Goal: Task Accomplishment & Management: Use online tool/utility

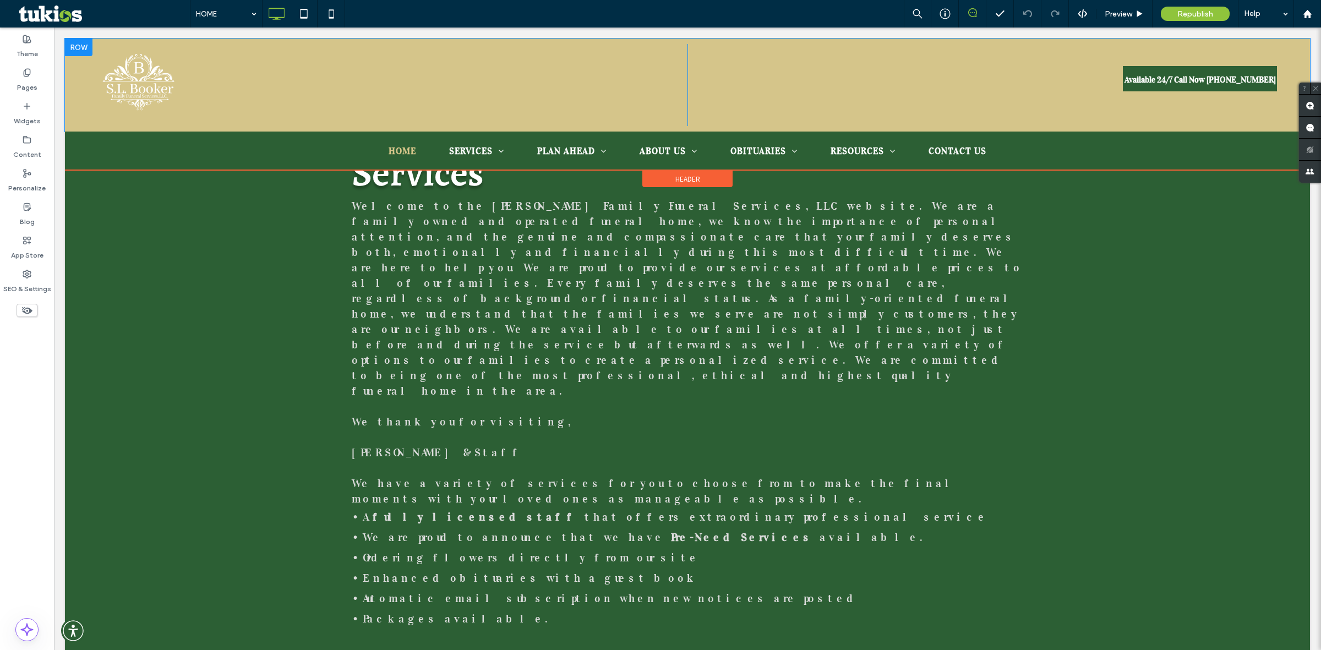
scroll to position [1063, 0]
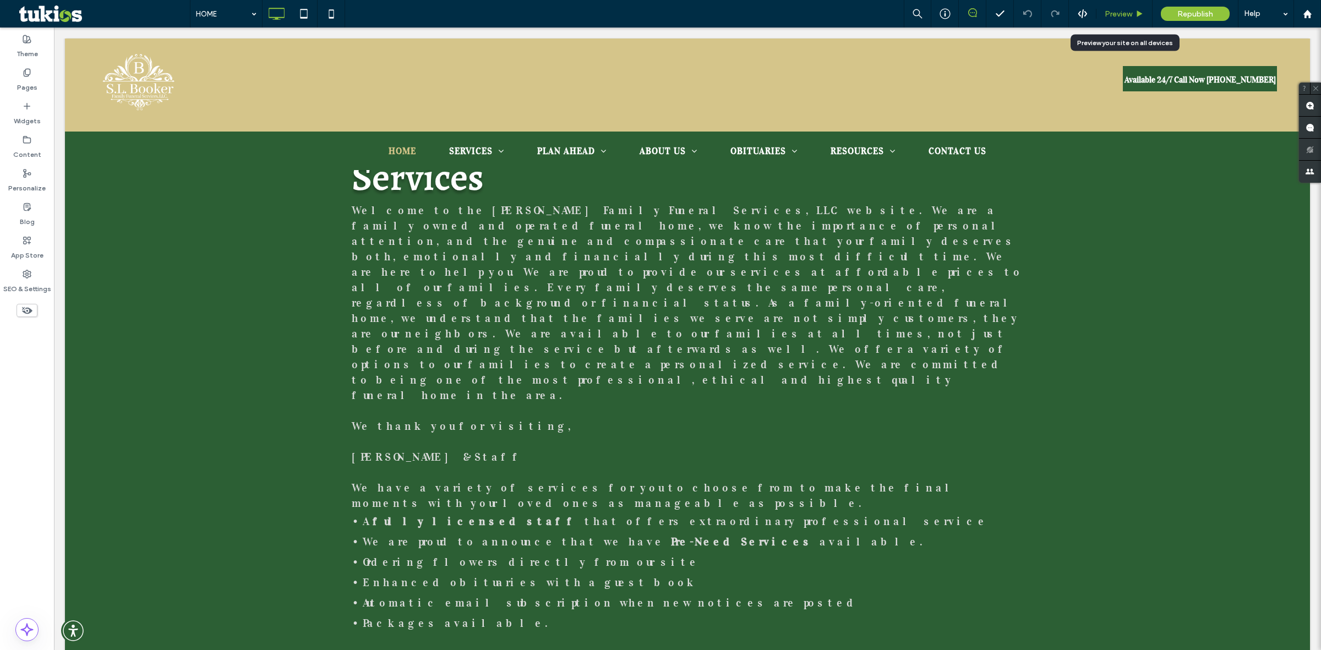
click at [1118, 23] on div "Preview" at bounding box center [1124, 14] width 56 height 28
click at [1121, 18] on div "Preview" at bounding box center [1124, 14] width 56 height 28
click at [1119, 13] on span "Preview" at bounding box center [1119, 13] width 28 height 9
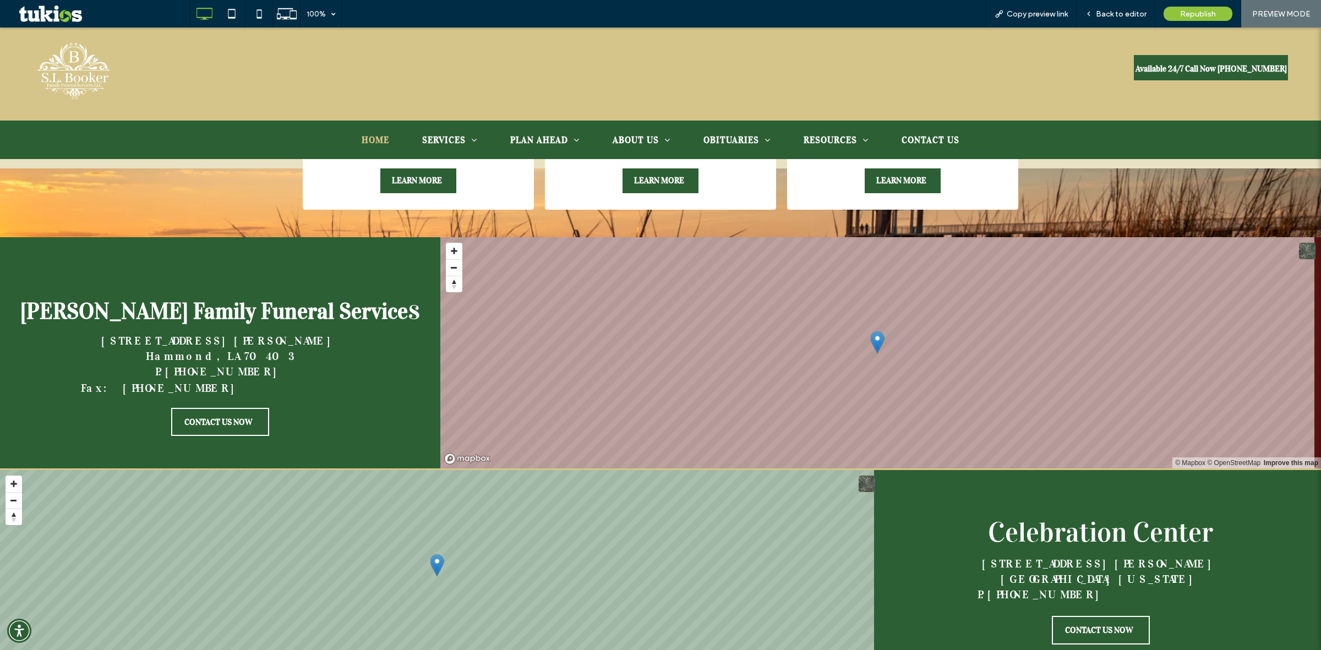
scroll to position [2348, 0]
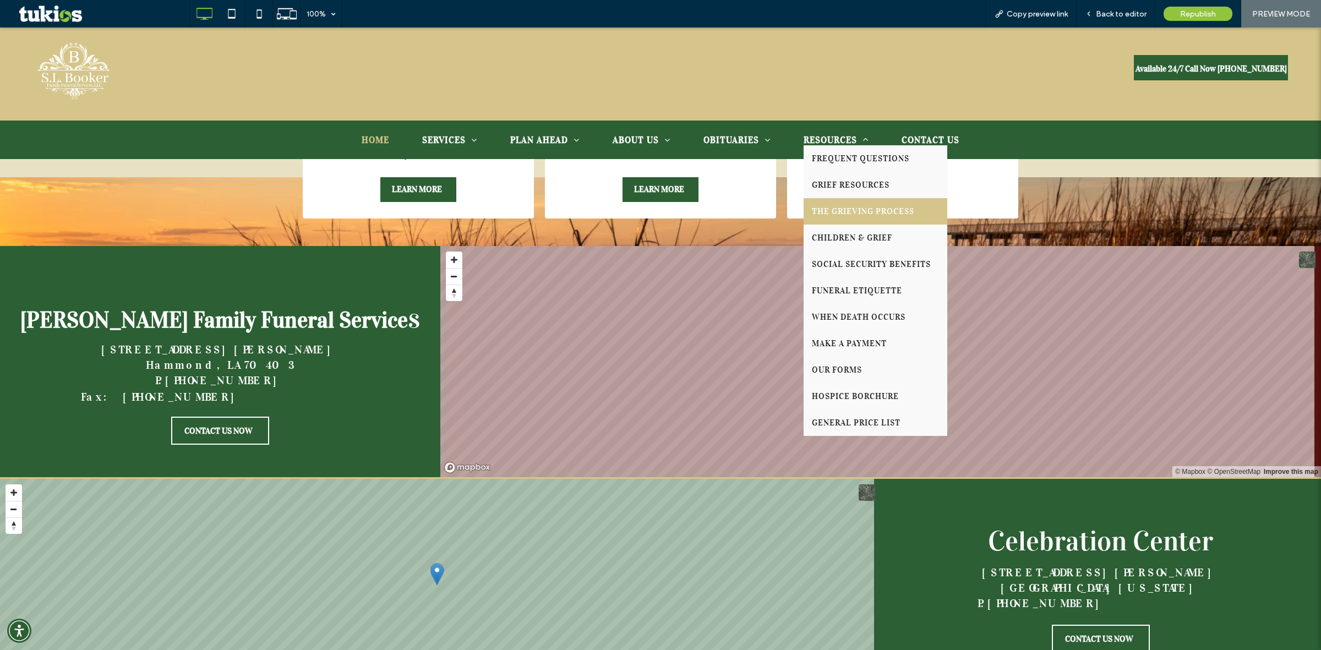
click at [857, 213] on span "THE GRIEVING PROCESS" at bounding box center [863, 211] width 102 height 10
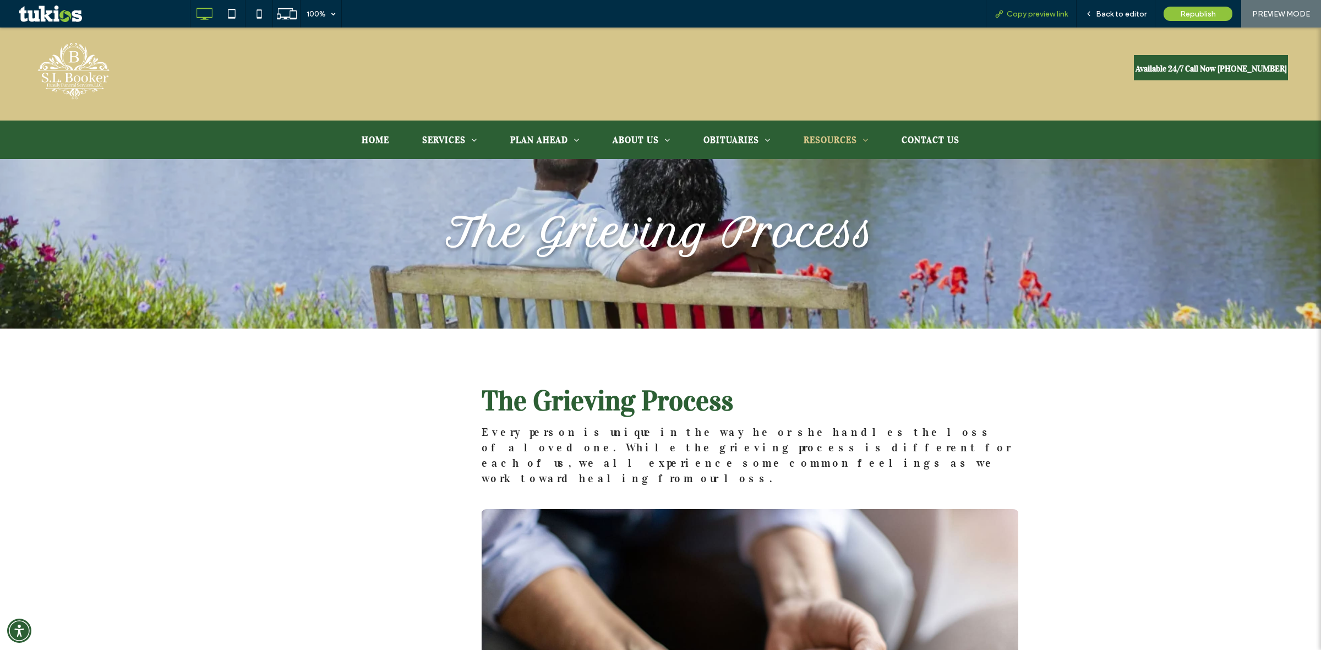
click at [1035, 12] on span "Copy preview link" at bounding box center [1037, 13] width 61 height 9
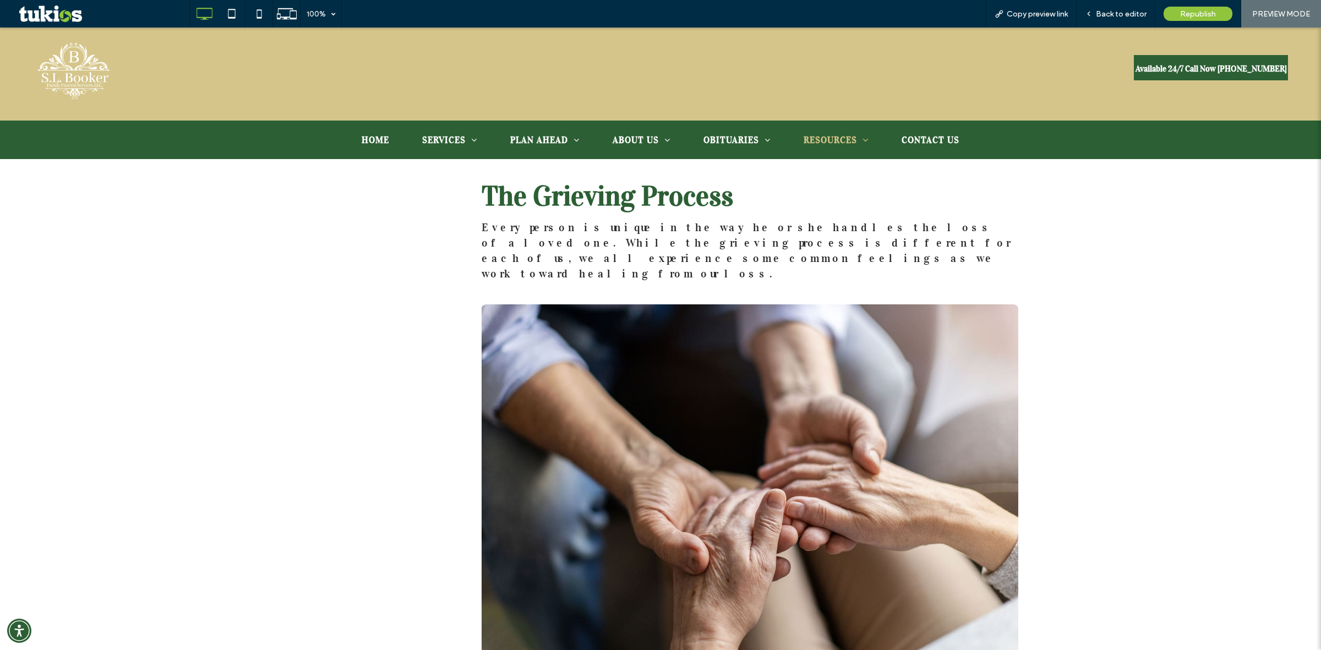
scroll to position [138, 0]
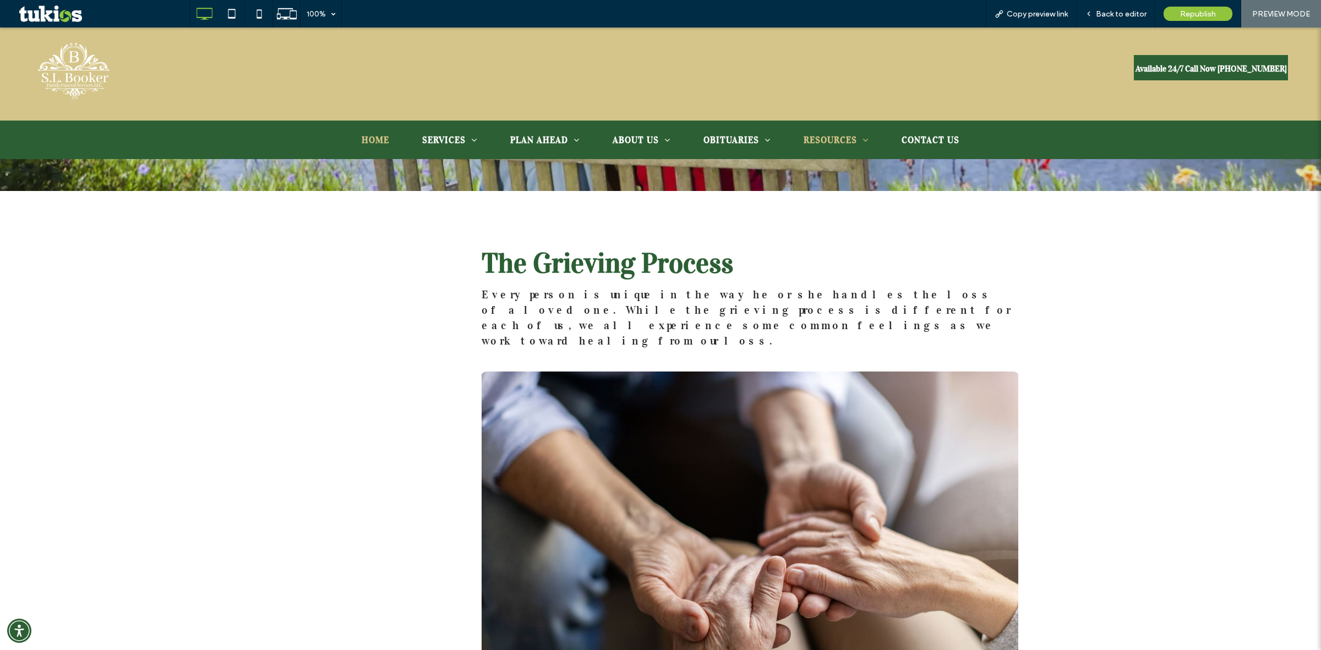
click at [369, 136] on span "HOME" at bounding box center [376, 139] width 28 height 11
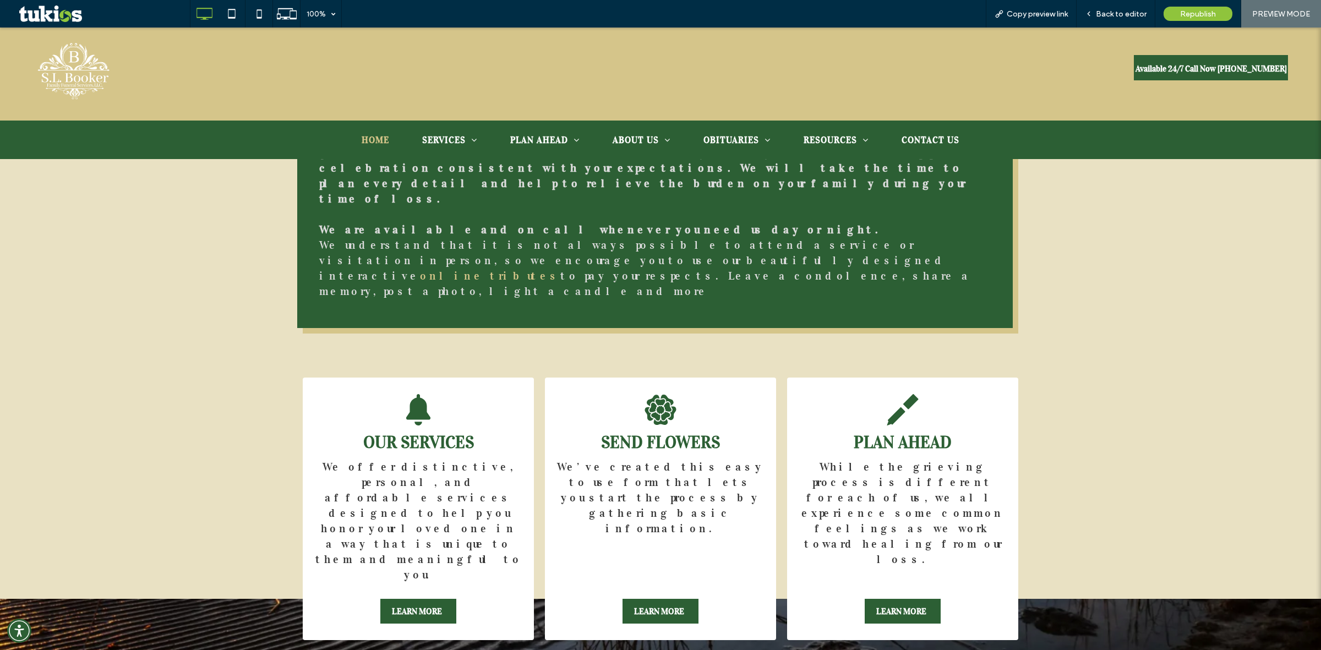
scroll to position [1995, 0]
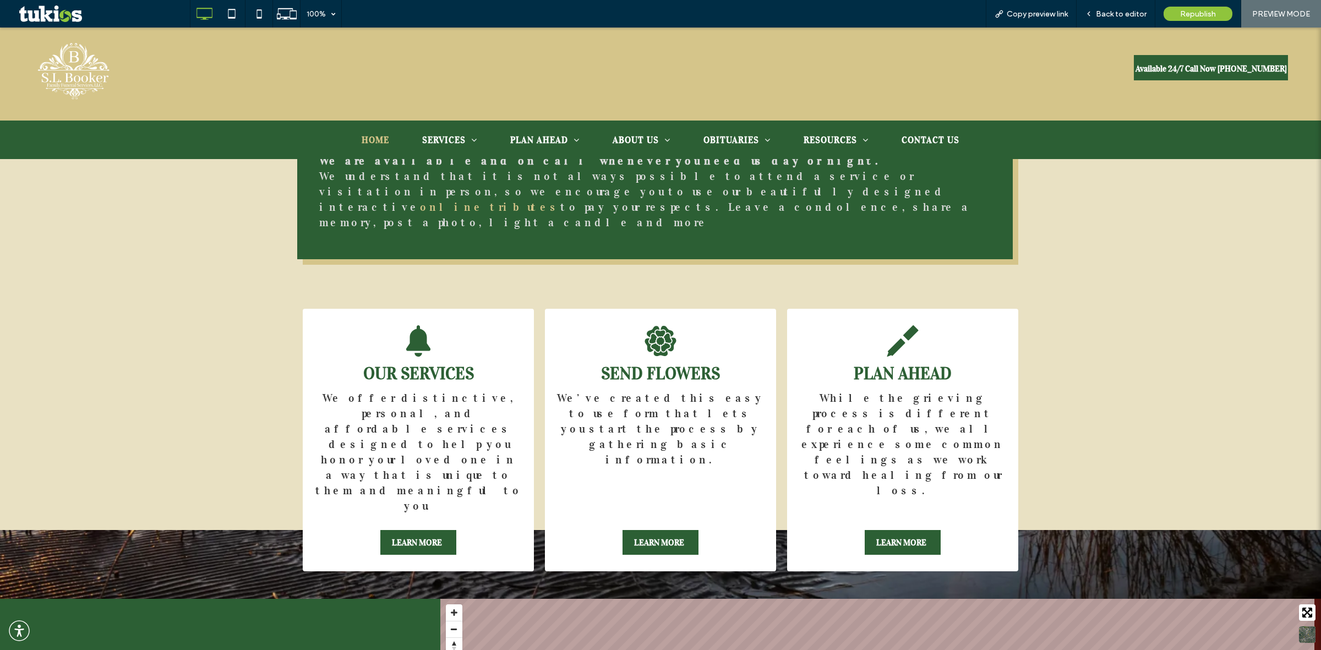
click at [1115, 17] on span "Back to editor" at bounding box center [1121, 13] width 51 height 9
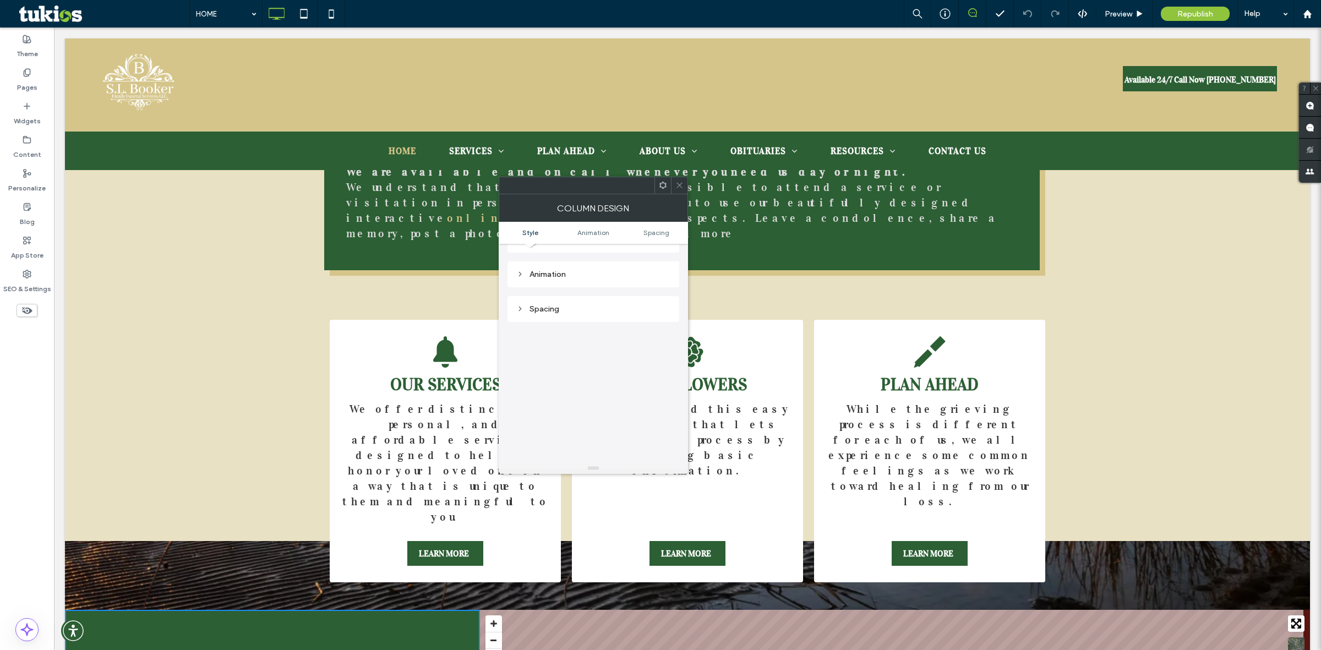
scroll to position [69, 0]
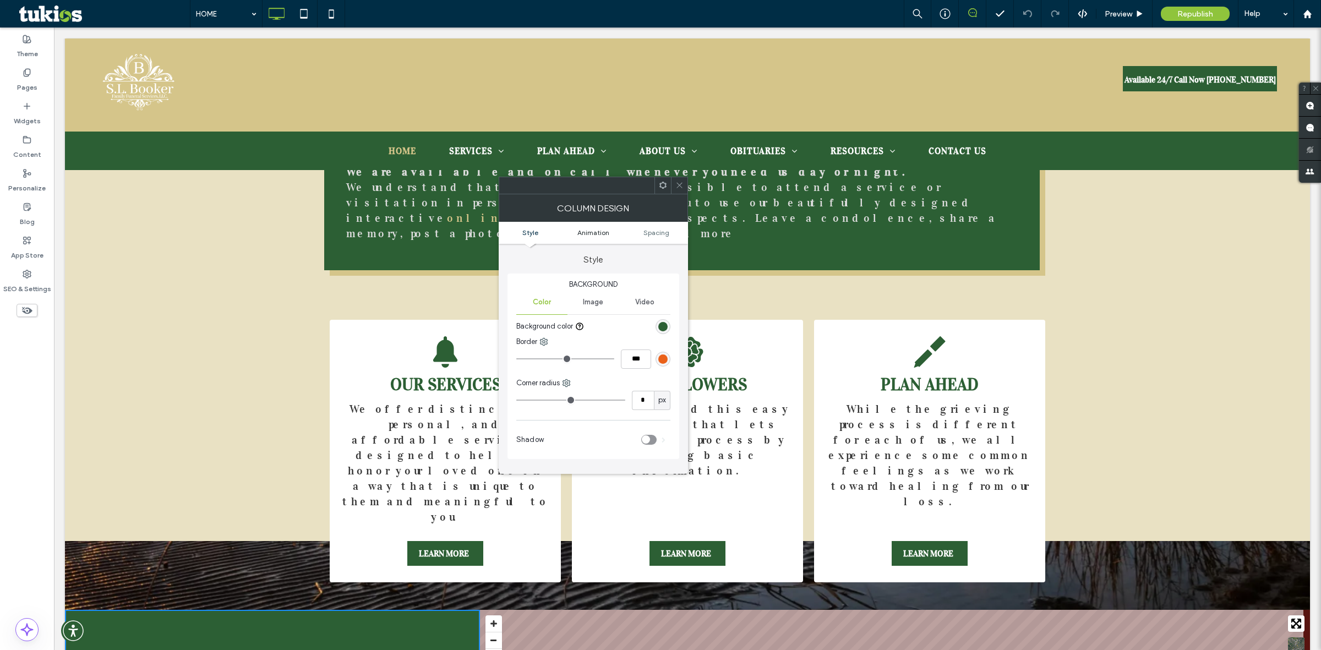
click at [589, 232] on span "Animation" at bounding box center [593, 232] width 32 height 8
click at [639, 302] on span "Video" at bounding box center [644, 302] width 19 height 9
click at [585, 304] on span "Image" at bounding box center [593, 302] width 20 height 9
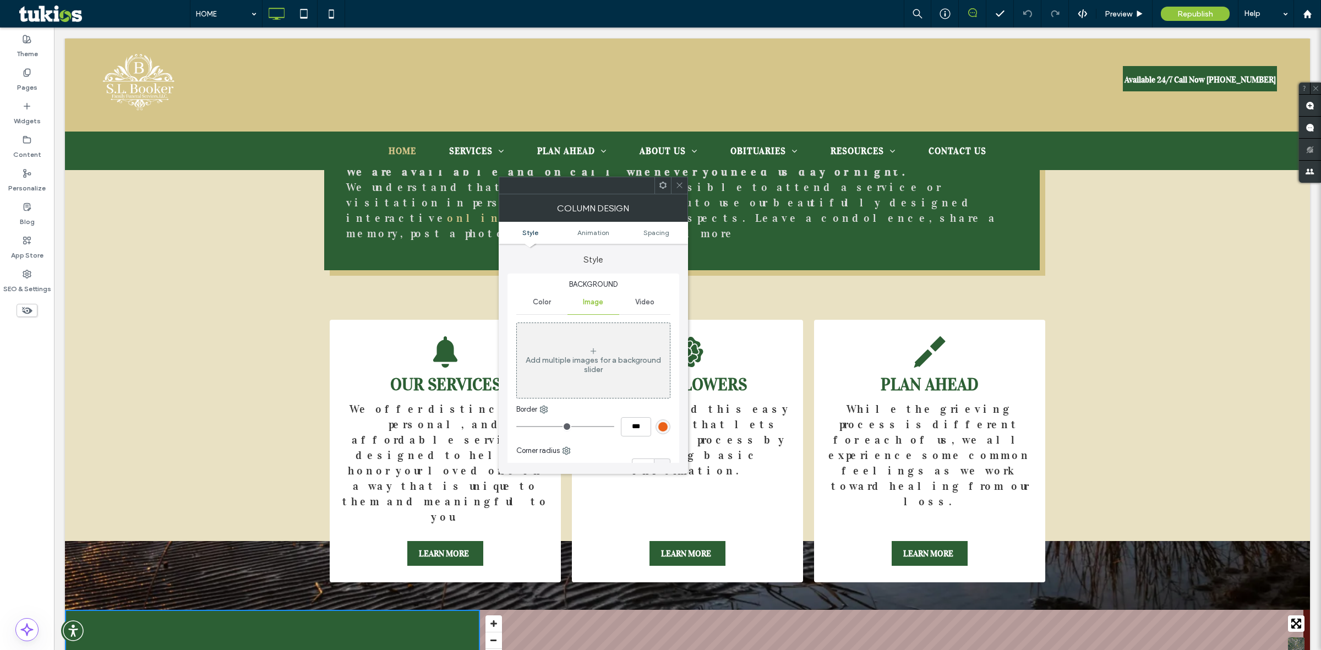
click at [549, 308] on div "Color" at bounding box center [541, 302] width 51 height 24
click at [543, 340] on use at bounding box center [543, 341] width 7 height 7
click at [578, 329] on icon at bounding box center [579, 326] width 9 height 9
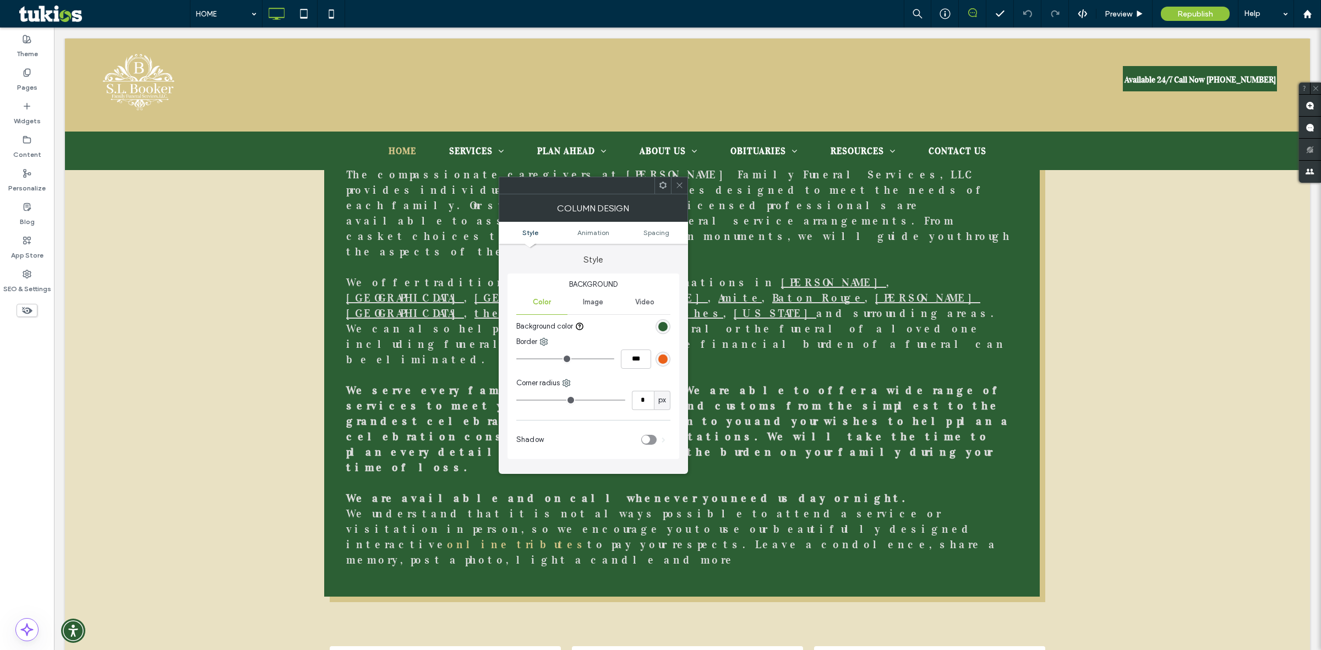
scroll to position [1450, 0]
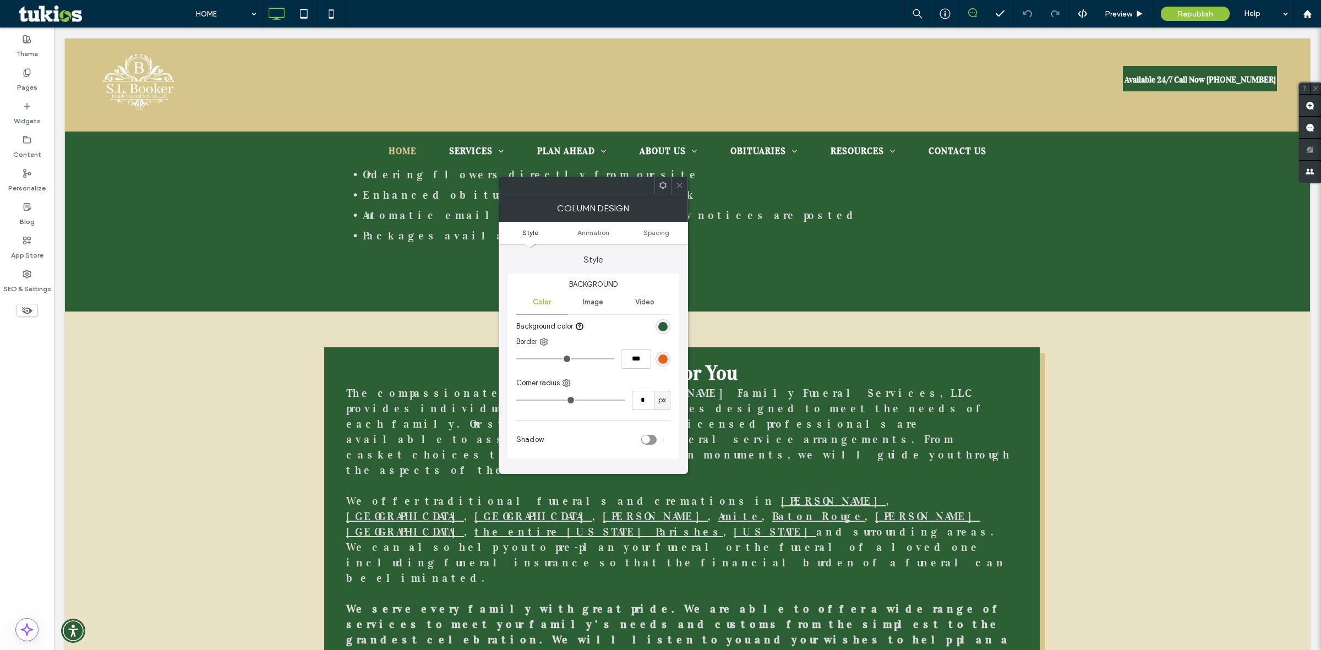
click at [675, 183] on icon at bounding box center [679, 185] width 8 height 8
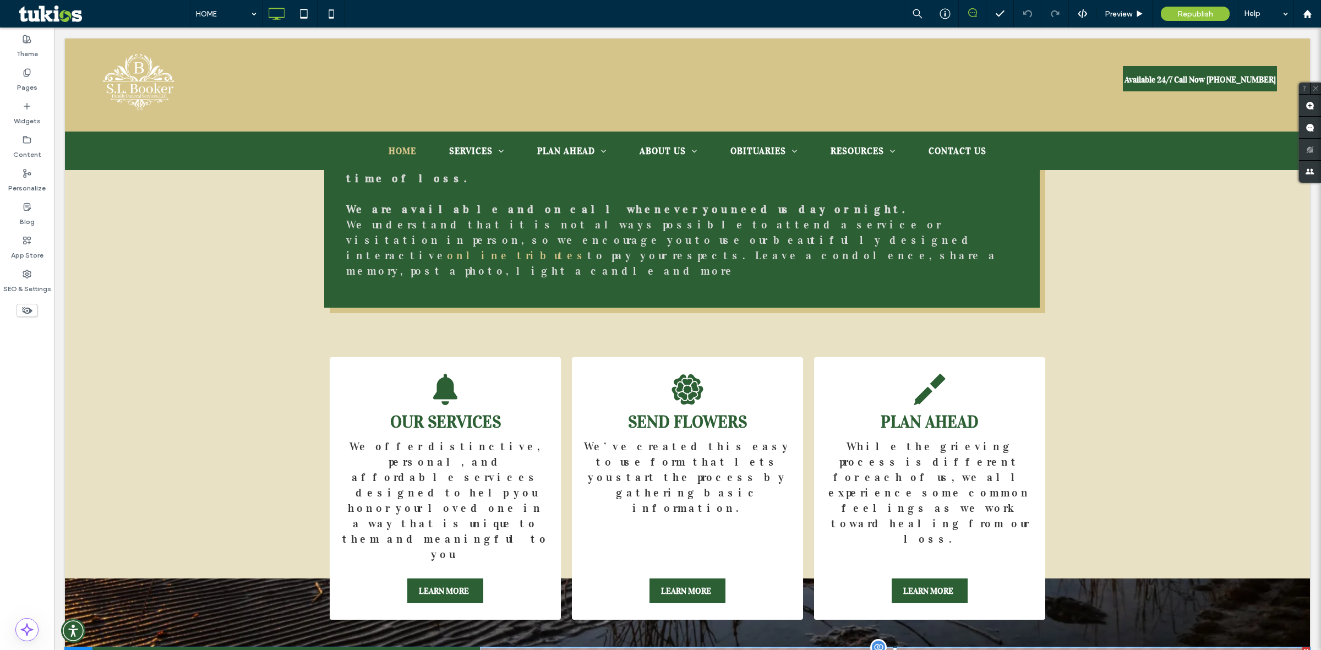
scroll to position [1889, 0]
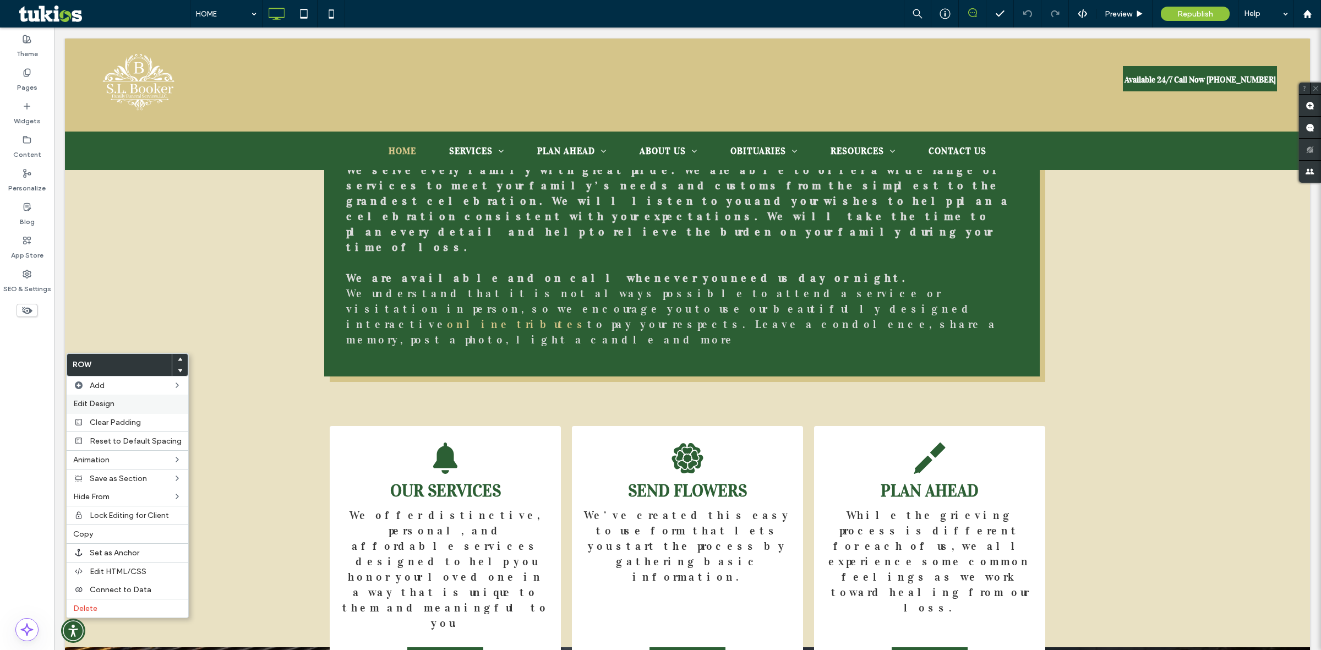
click at [117, 403] on label "Edit Design" at bounding box center [127, 403] width 108 height 9
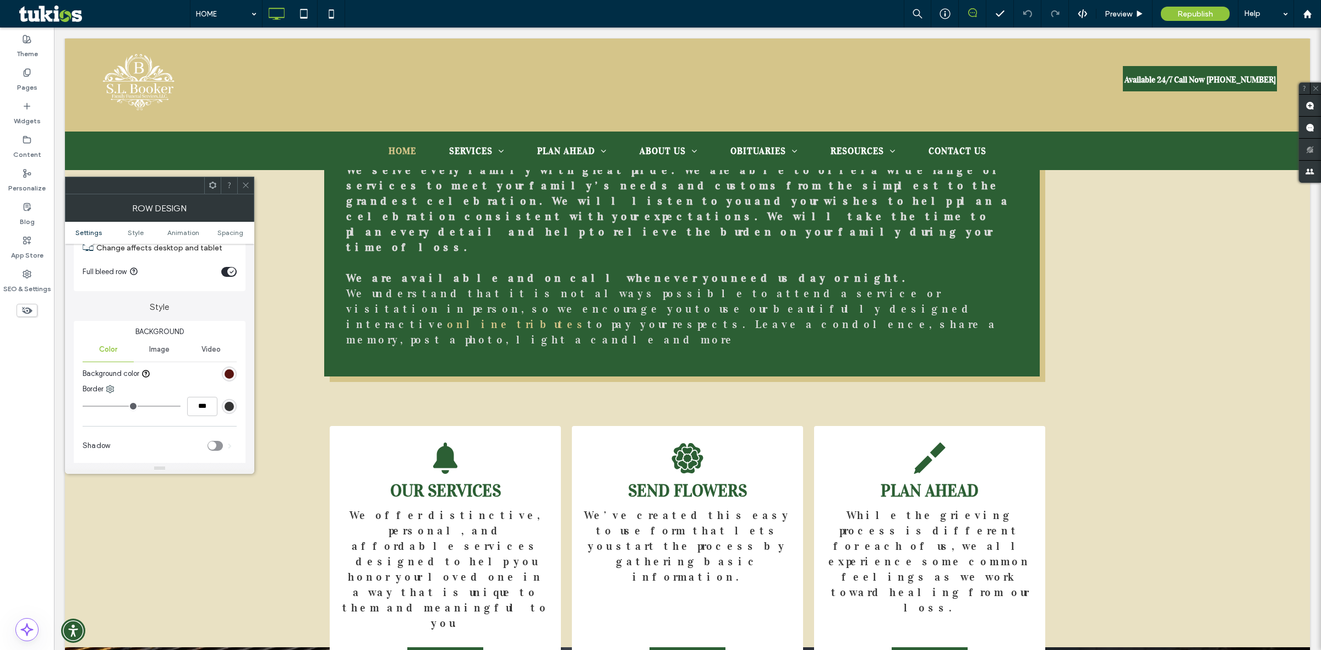
scroll to position [69, 0]
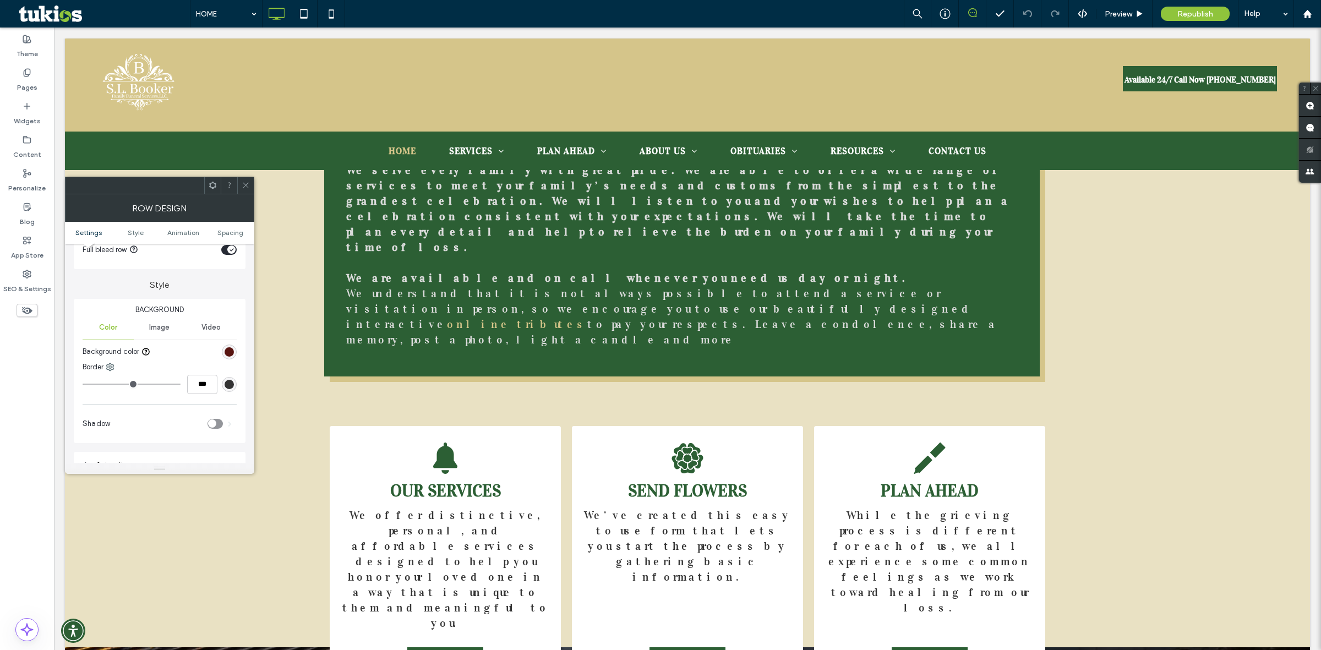
click at [228, 352] on div "rgb(88, 20, 16)" at bounding box center [229, 351] width 9 height 9
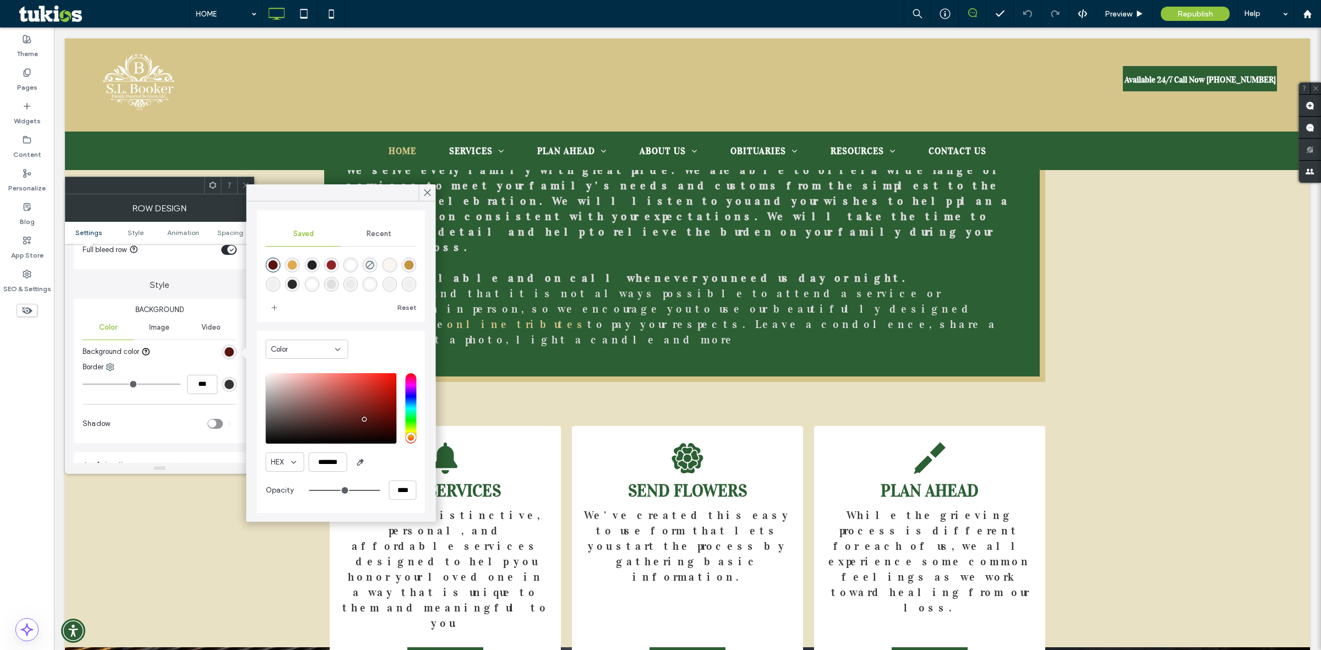
scroll to position [0, 0]
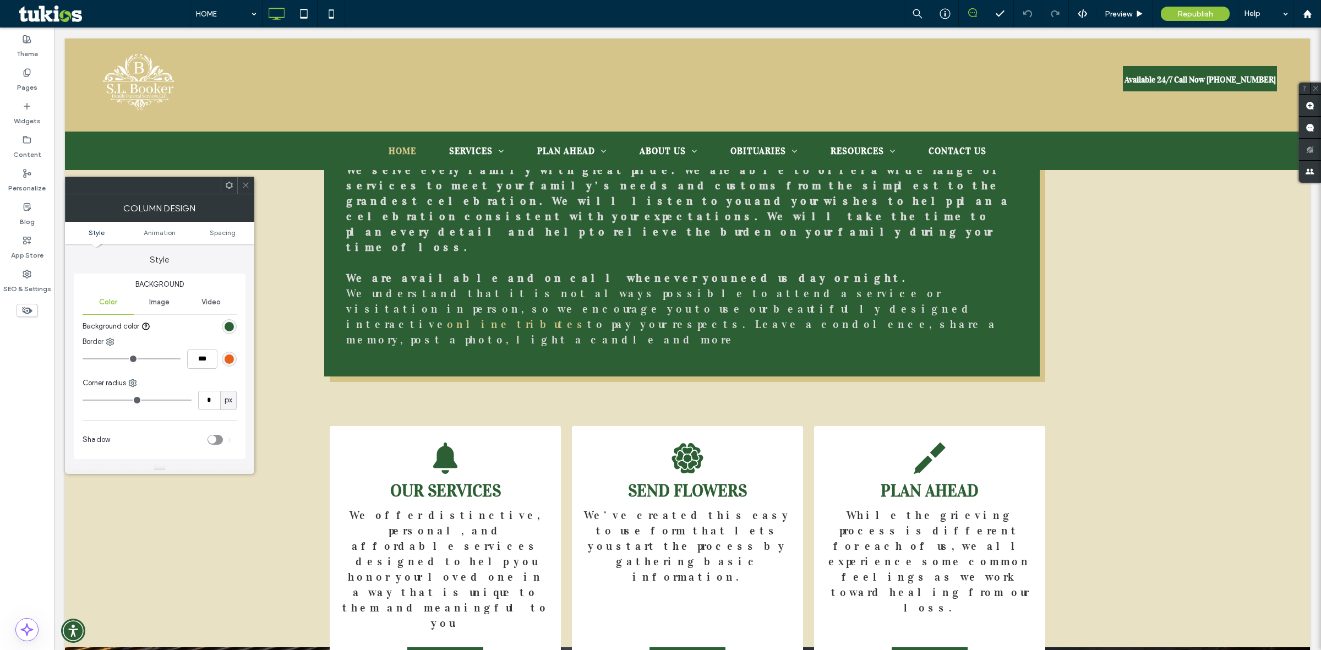
click at [222, 327] on div "rgb(44, 95, 52)" at bounding box center [229, 326] width 15 height 15
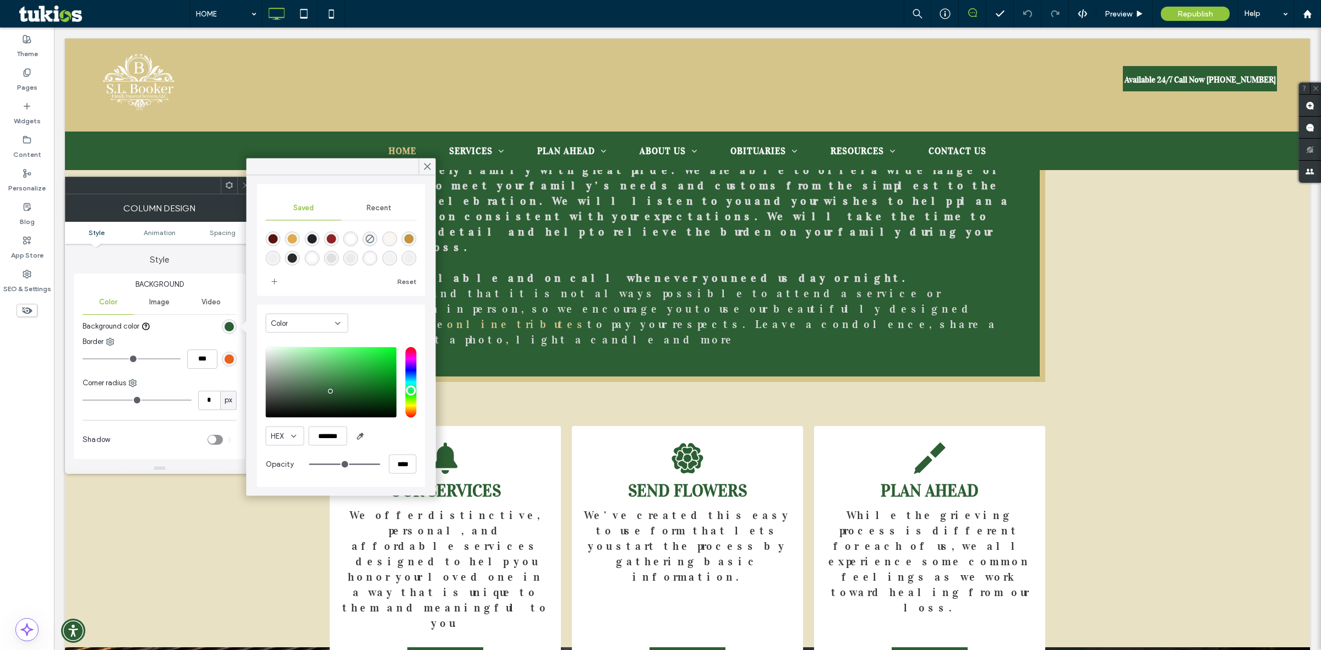
scroll to position [28, 0]
click at [326, 435] on input "*******" at bounding box center [328, 436] width 39 height 19
click at [165, 233] on span "Animation" at bounding box center [160, 232] width 32 height 8
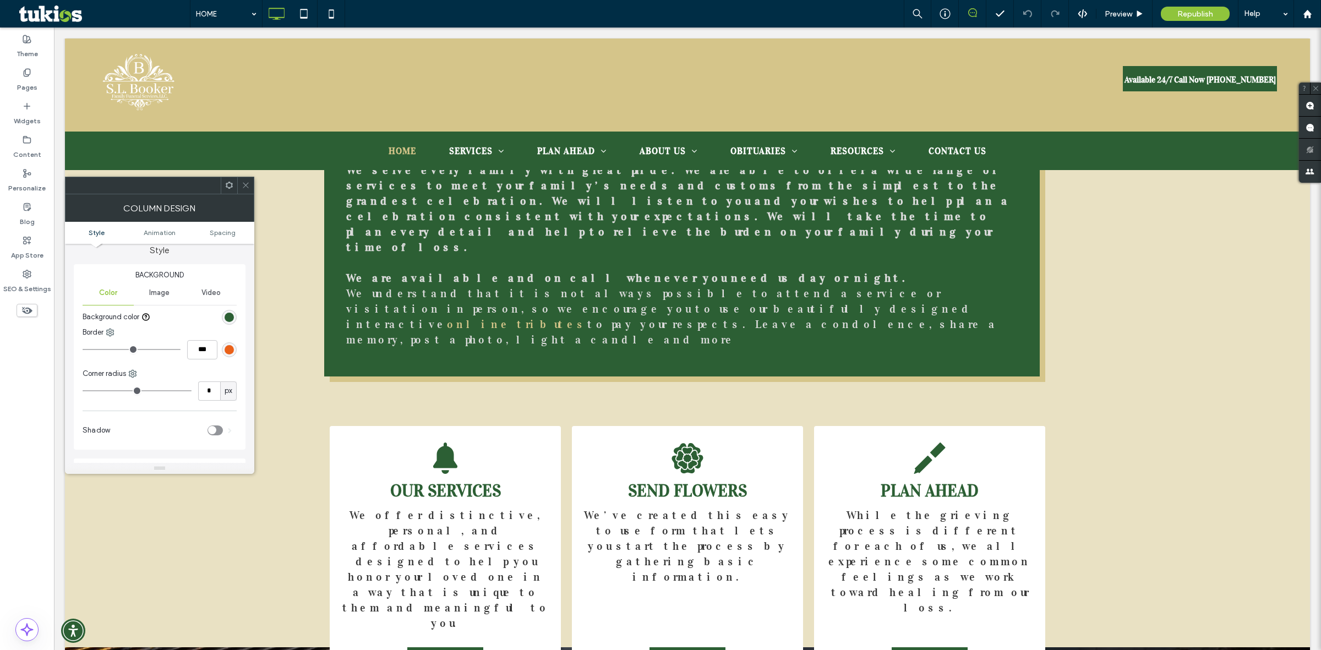
click at [97, 230] on span "Style" at bounding box center [97, 232] width 16 height 8
click at [153, 300] on span "Image" at bounding box center [159, 302] width 20 height 9
click at [195, 303] on div "Video" at bounding box center [210, 302] width 51 height 24
click at [106, 304] on span "Color" at bounding box center [108, 302] width 18 height 9
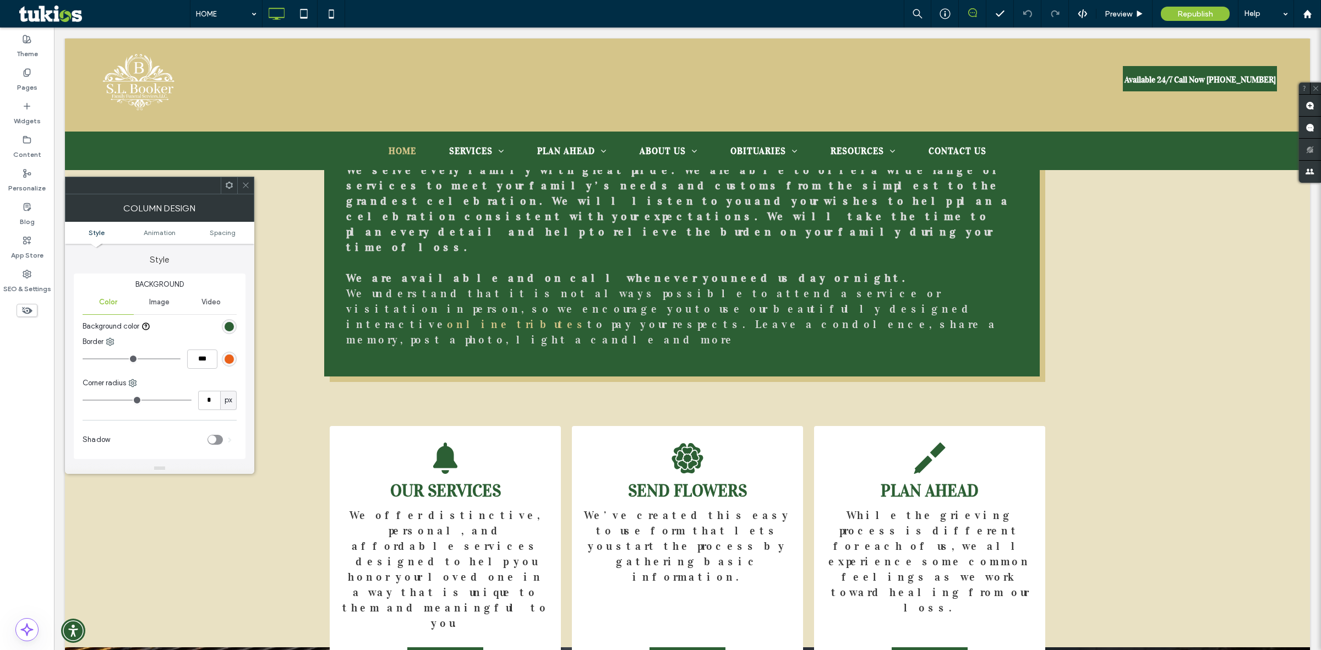
click at [243, 183] on icon at bounding box center [246, 185] width 8 height 8
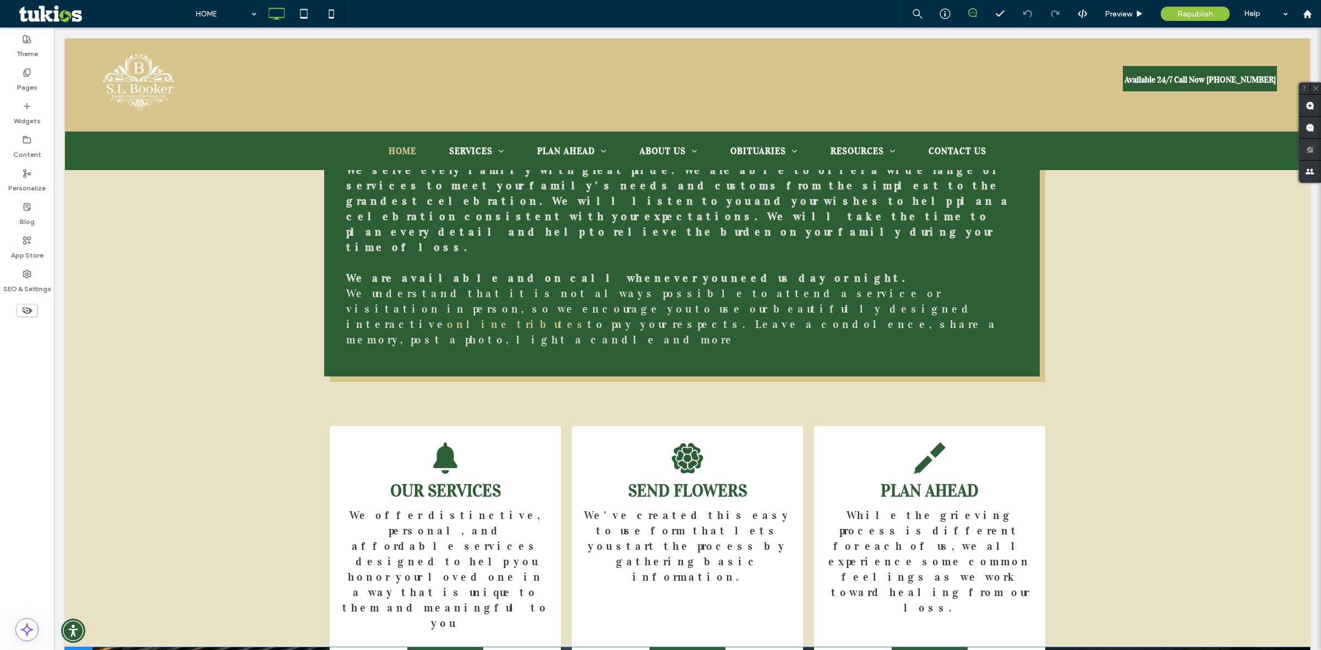
click at [75, 647] on div at bounding box center [79, 656] width 28 height 18
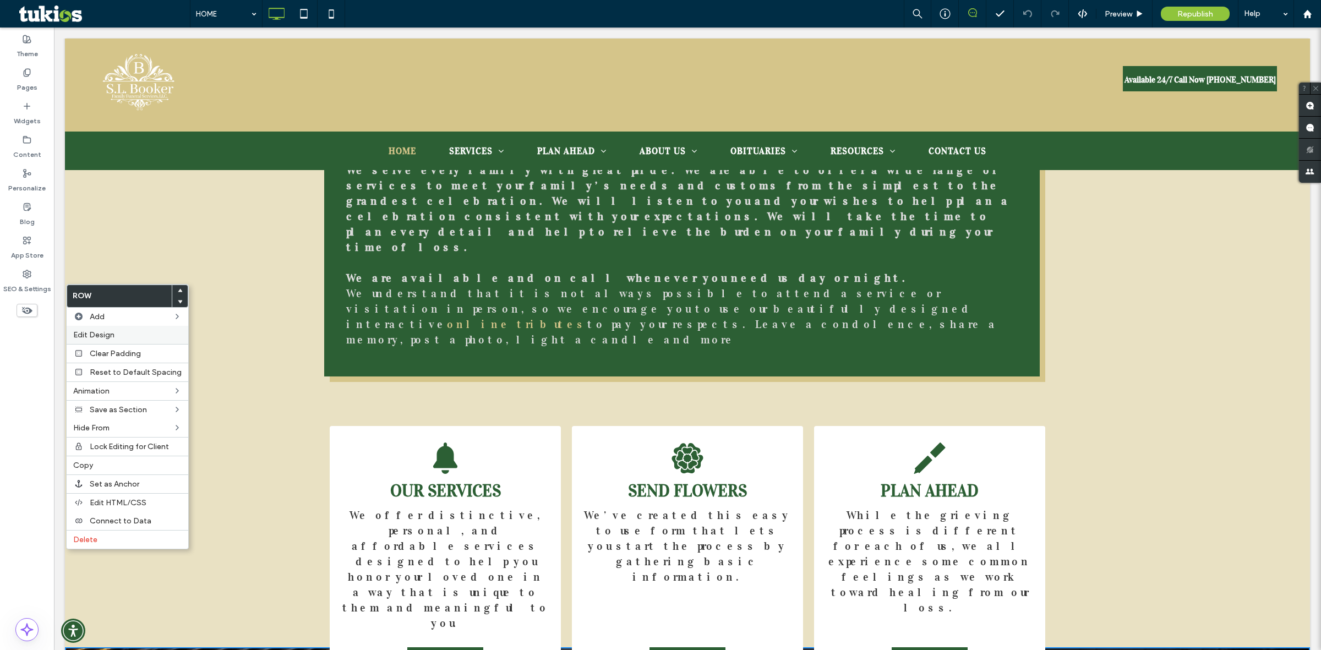
click at [119, 334] on label "Edit Design" at bounding box center [127, 334] width 108 height 9
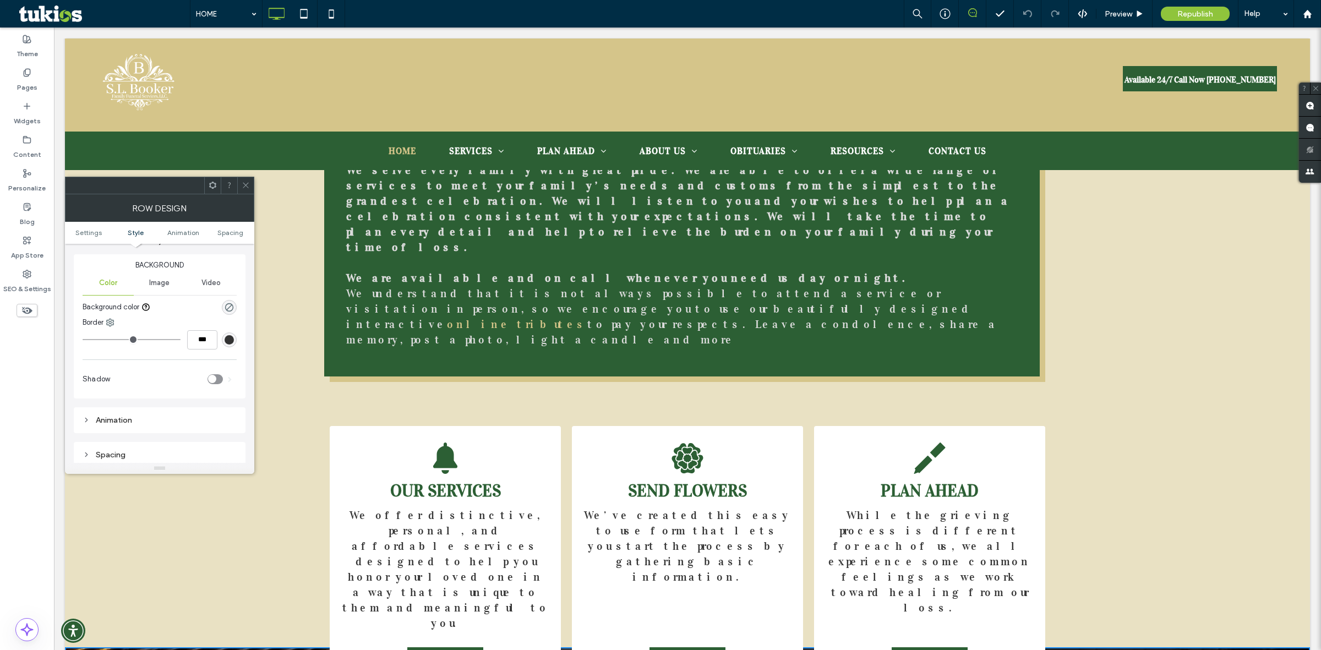
scroll to position [138, 0]
click at [229, 285] on use "rgba(255, 255, 255, 0)" at bounding box center [229, 282] width 8 height 8
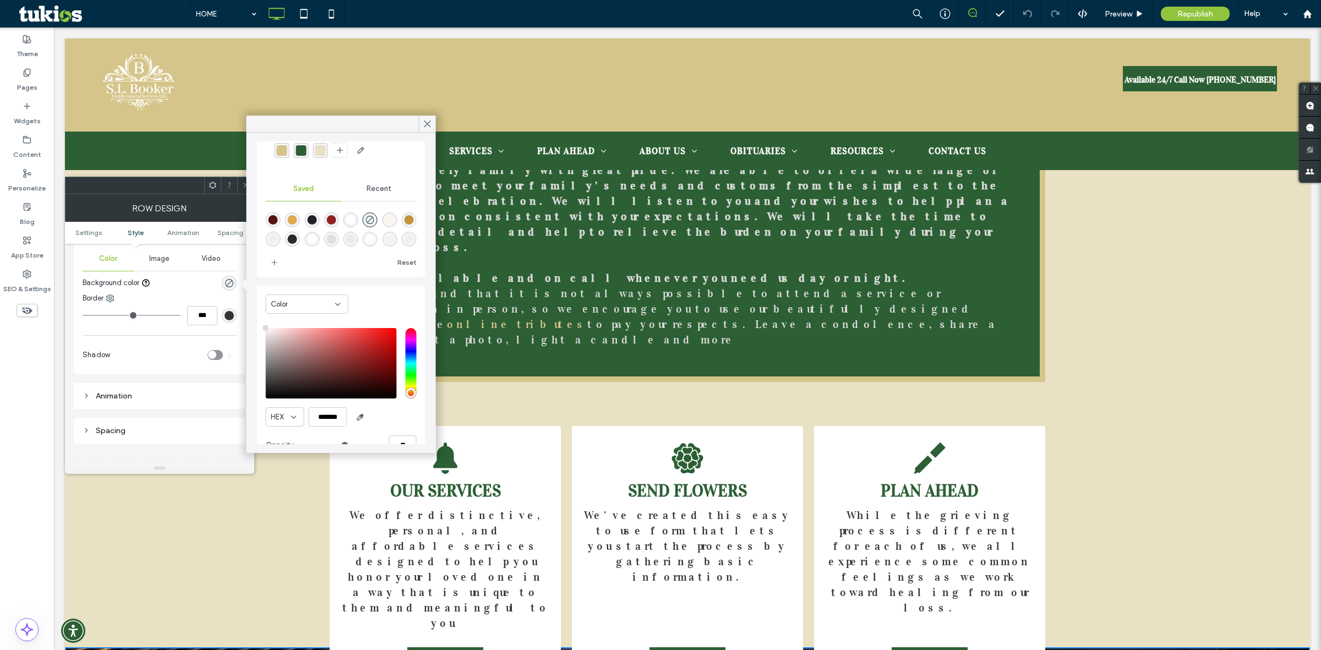
scroll to position [68, 0]
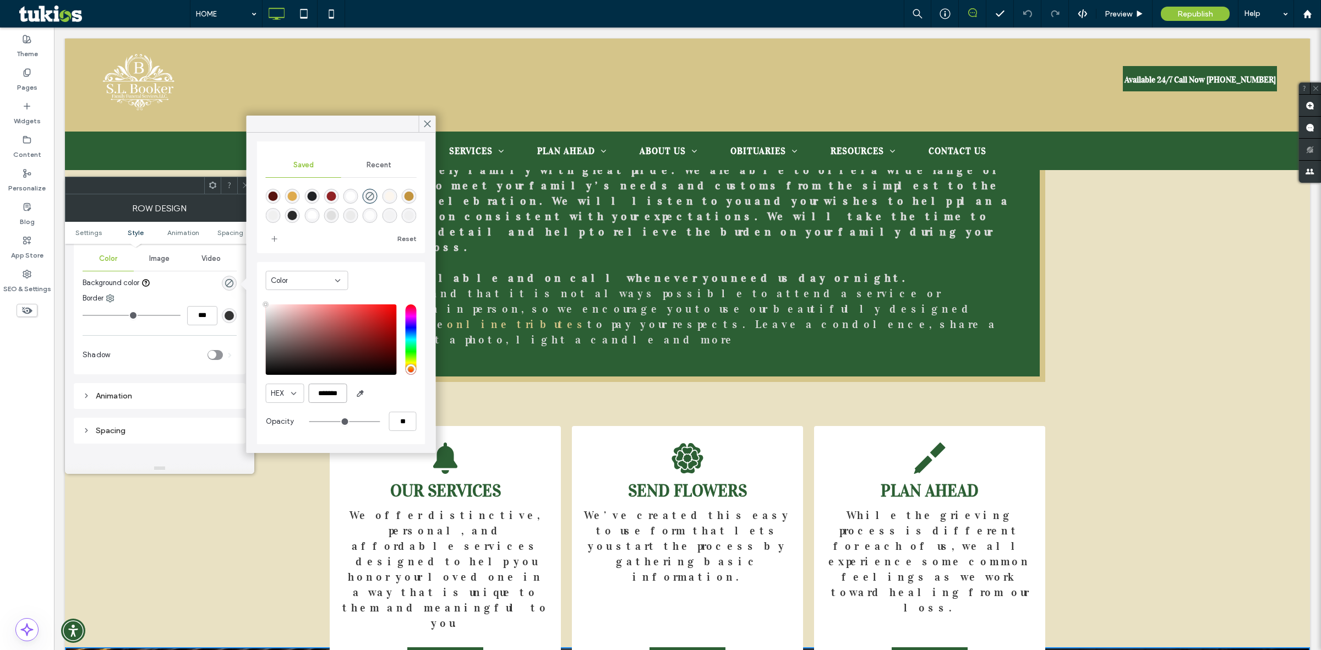
click at [325, 394] on input "*******" at bounding box center [328, 393] width 39 height 19
paste input "color picker textbox"
type input "*******"
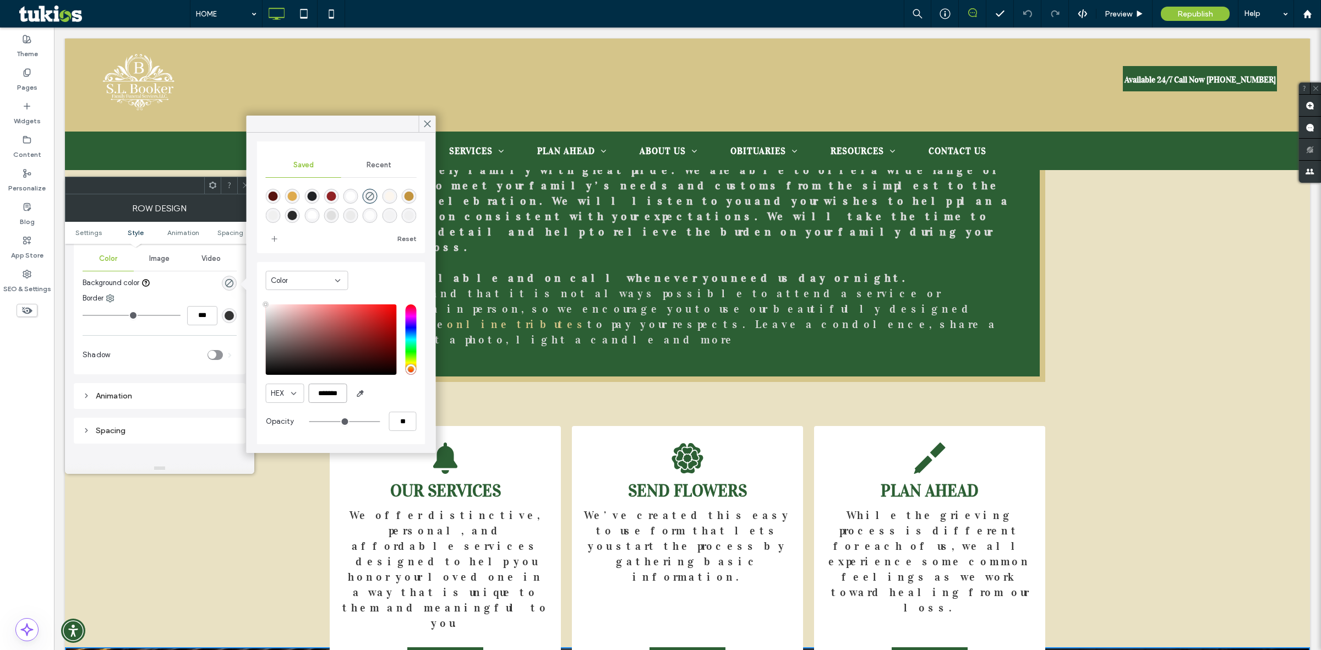
type input "***"
type input "****"
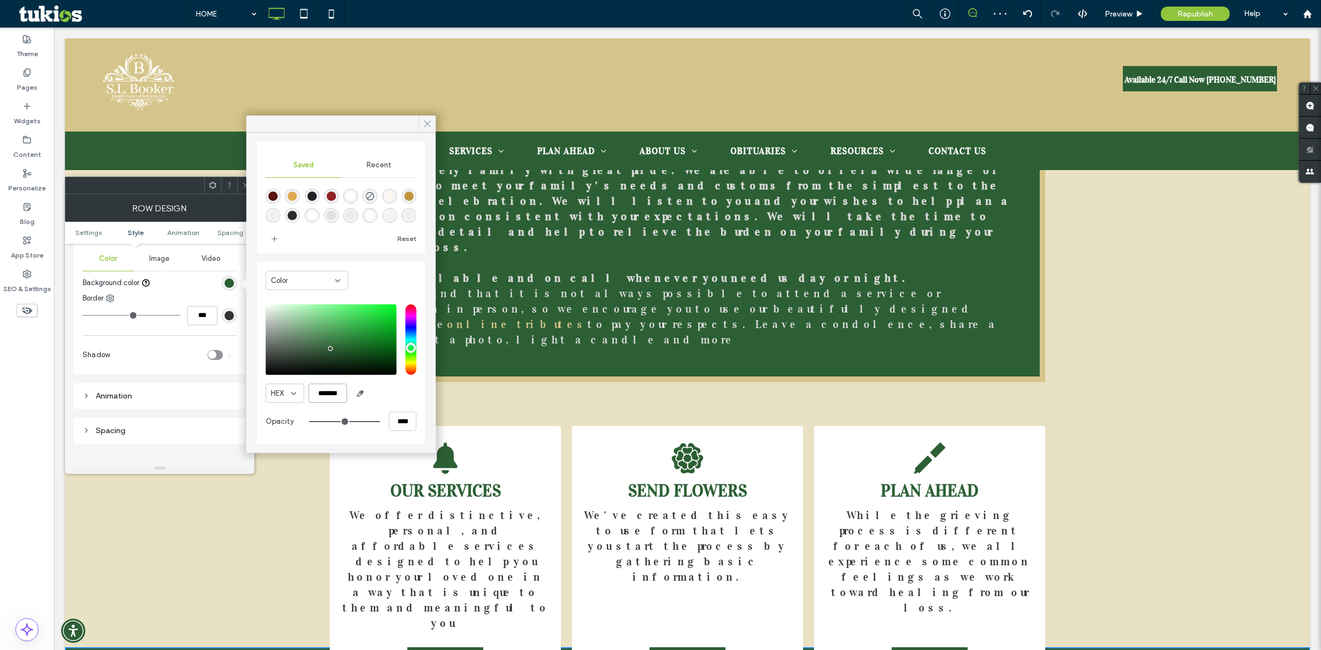
type input "*******"
click at [424, 121] on icon at bounding box center [428, 124] width 10 height 10
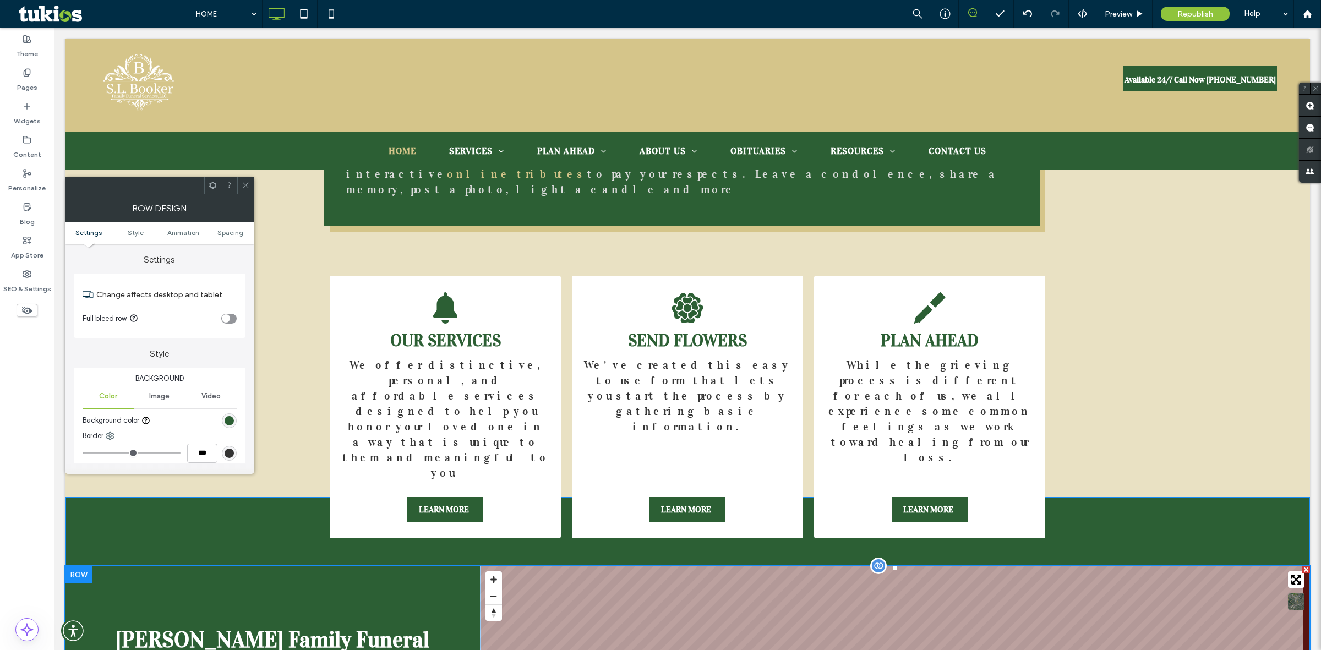
scroll to position [1926, 0]
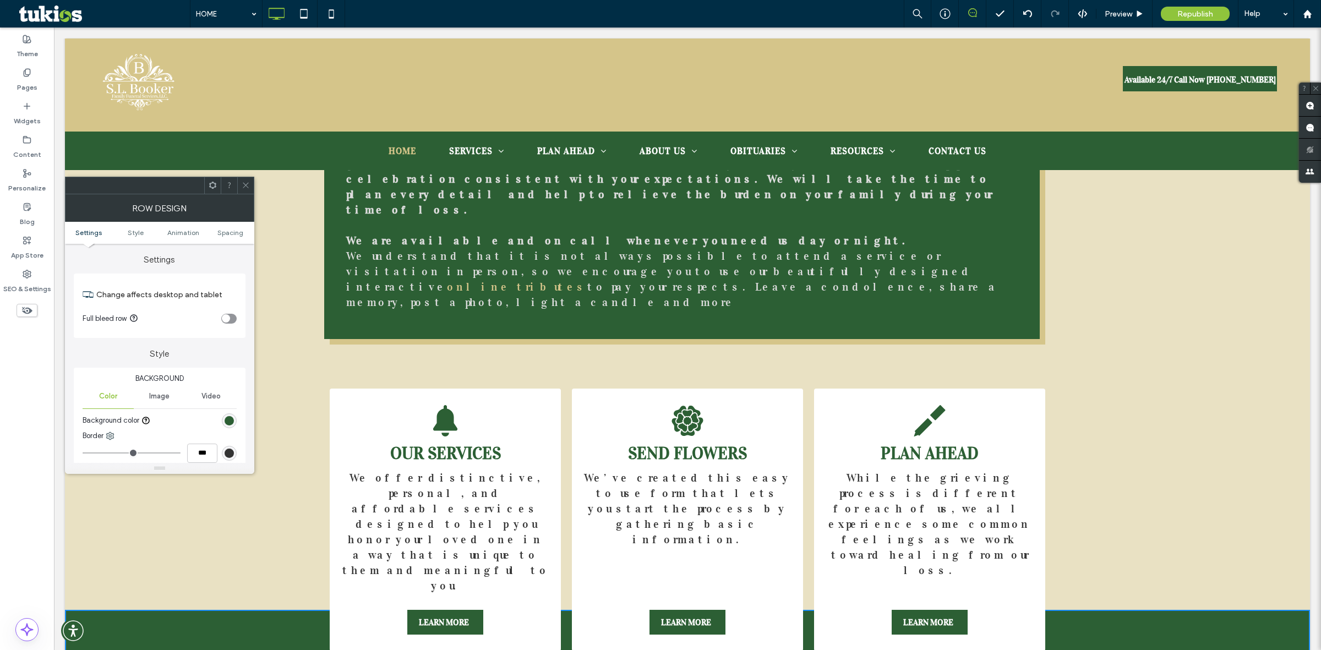
click at [244, 189] on icon at bounding box center [246, 185] width 8 height 8
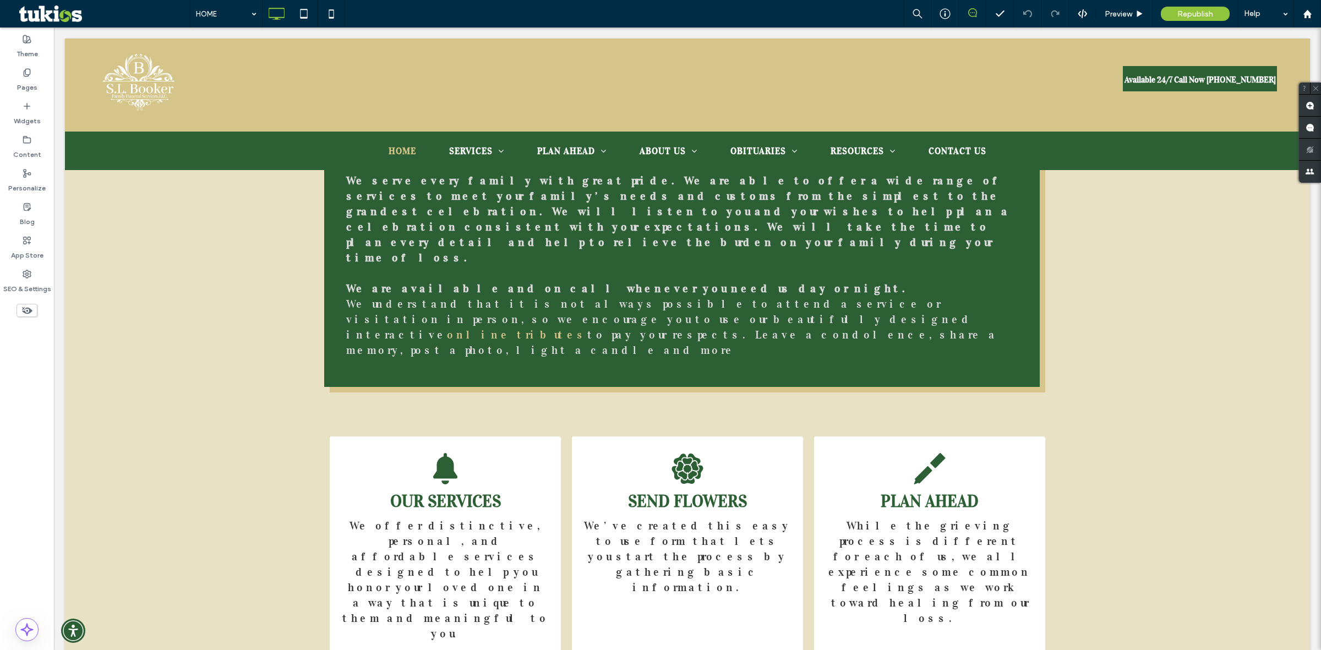
scroll to position [1903, 0]
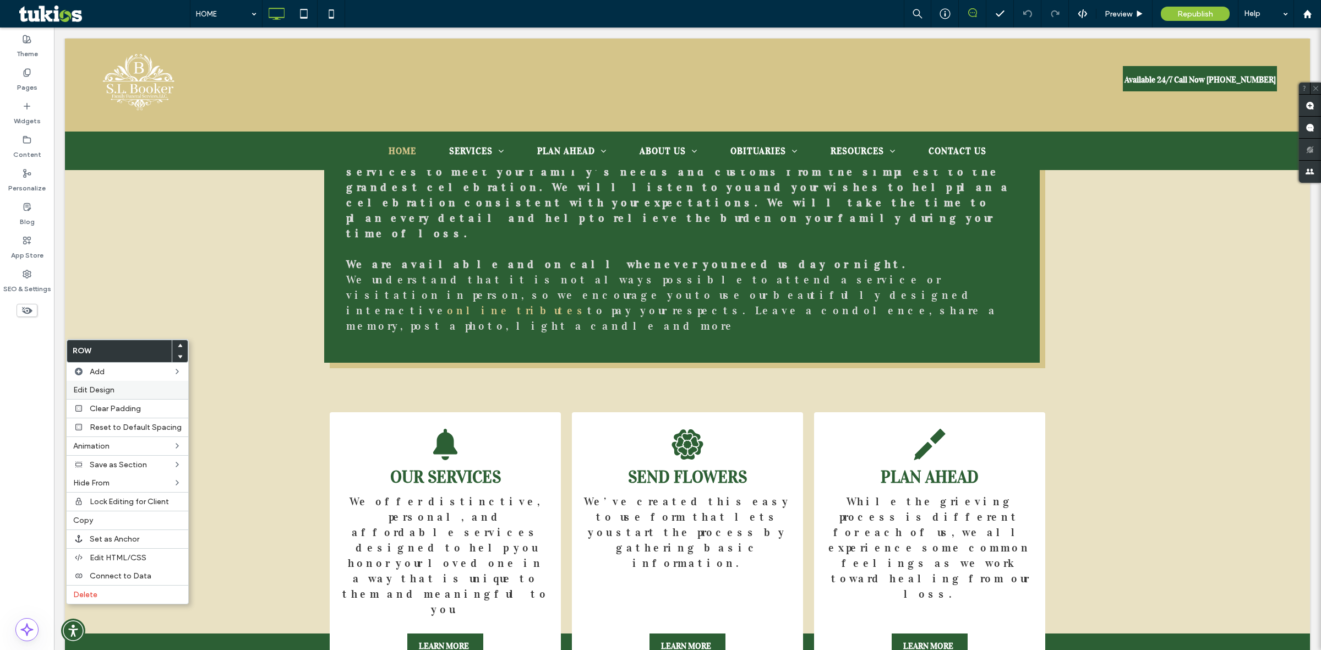
click at [80, 389] on span "Edit Design" at bounding box center [93, 389] width 41 height 9
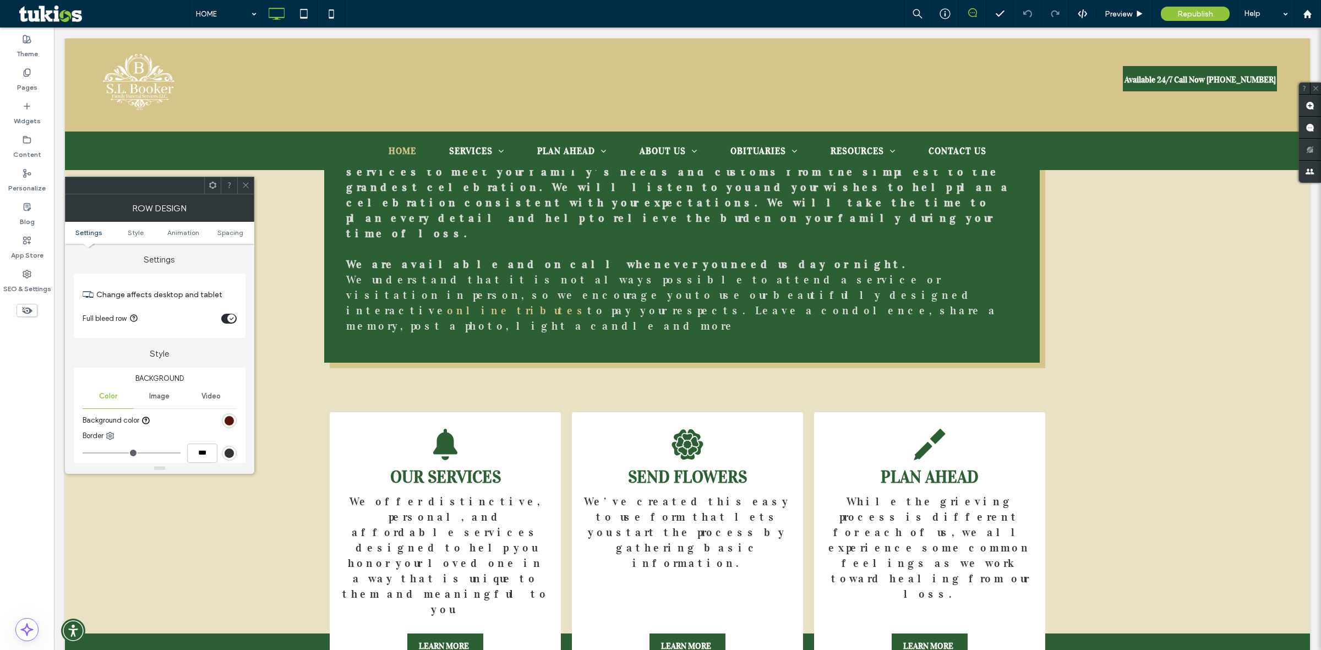
click at [229, 422] on div "rgb(88, 20, 16)" at bounding box center [229, 420] width 9 height 9
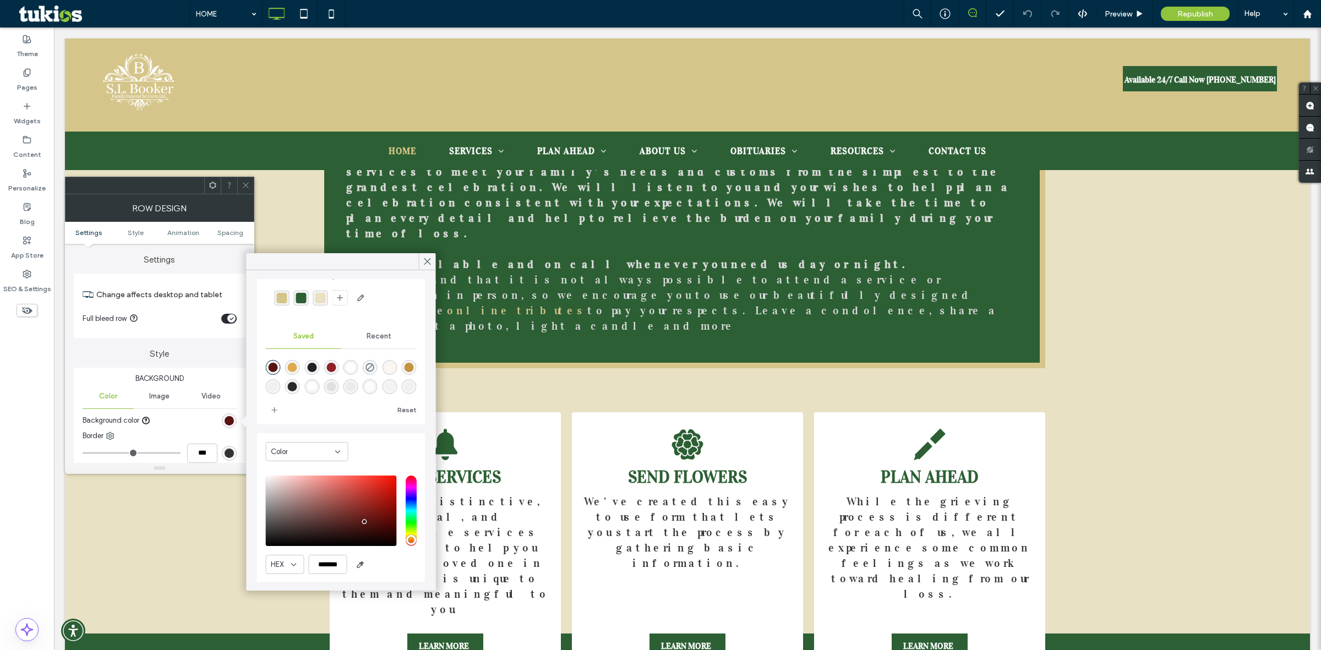
scroll to position [68, 0]
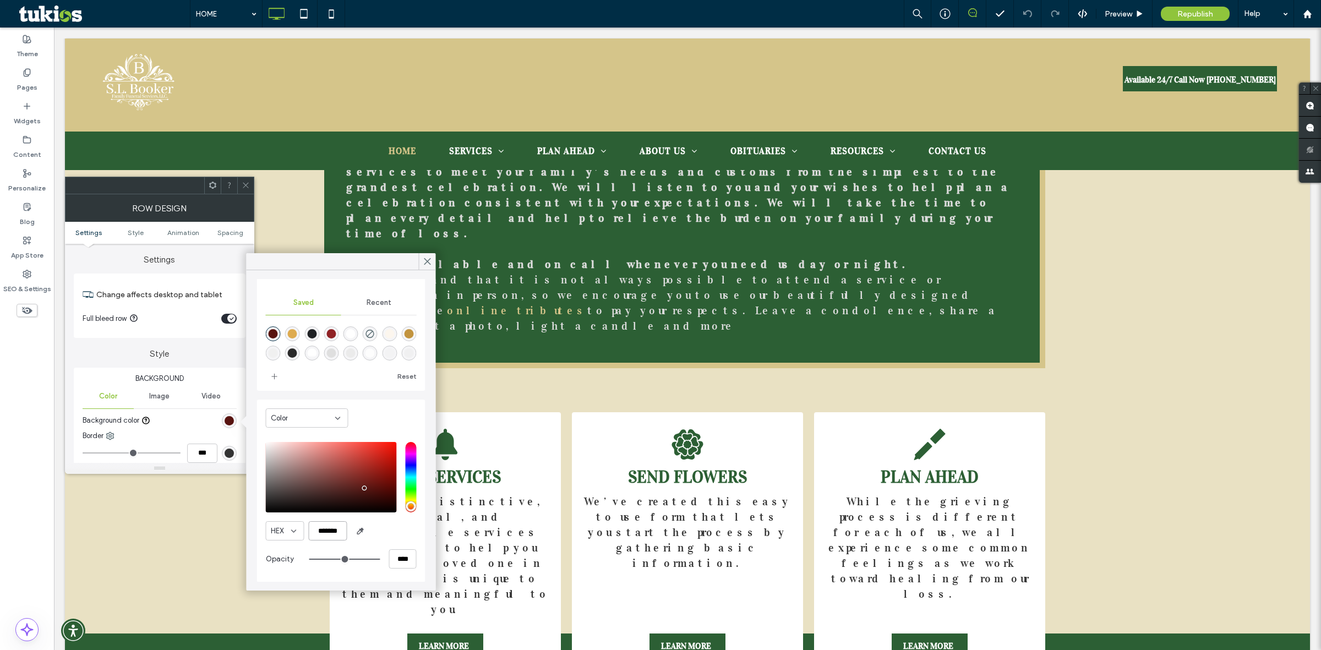
click at [328, 531] on input "*******" at bounding box center [328, 530] width 39 height 19
paste input "color picker textbox"
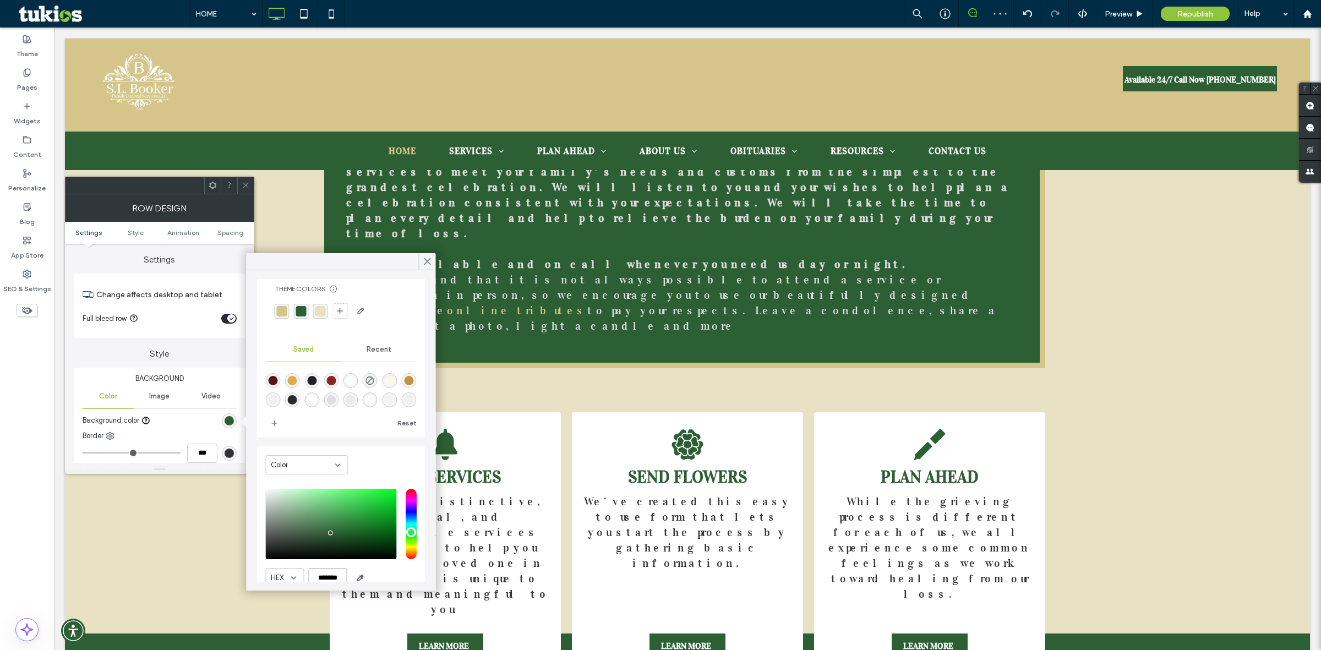
scroll to position [0, 0]
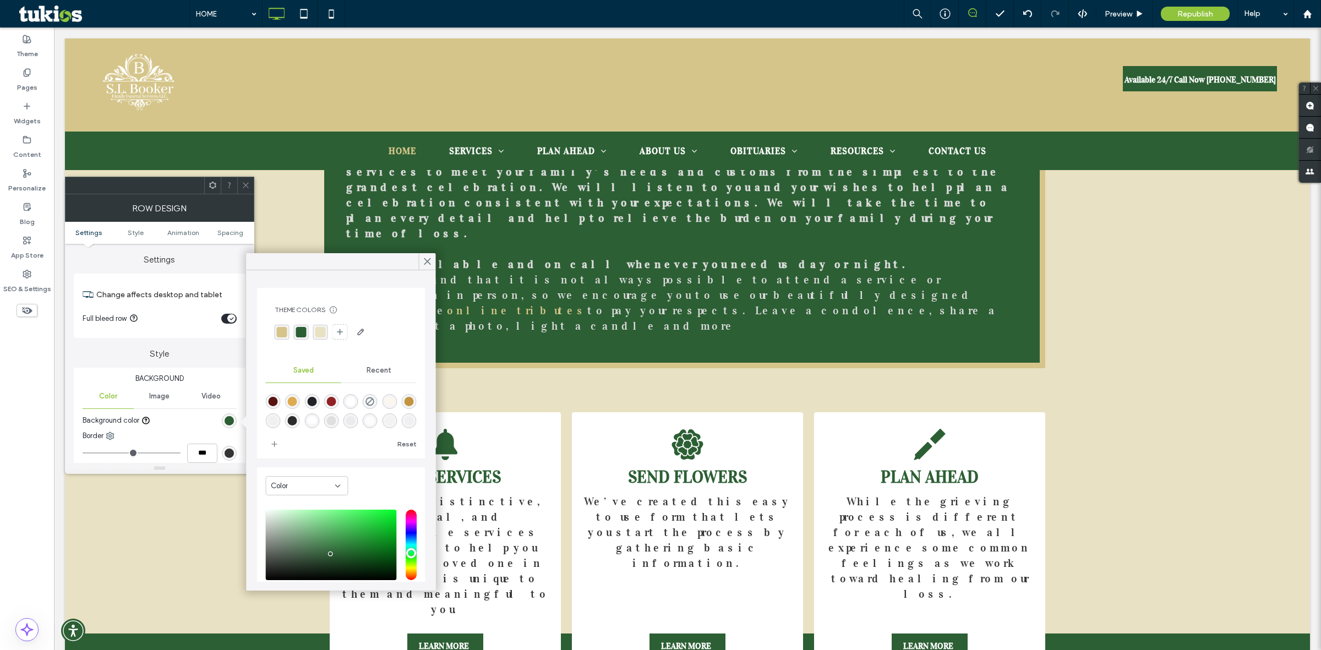
type input "*******"
click at [401, 331] on div "Theme Colors Save time with Theme Colors Create a color palette to instantly ad…" at bounding box center [341, 323] width 151 height 53
click at [435, 262] on div at bounding box center [427, 261] width 17 height 17
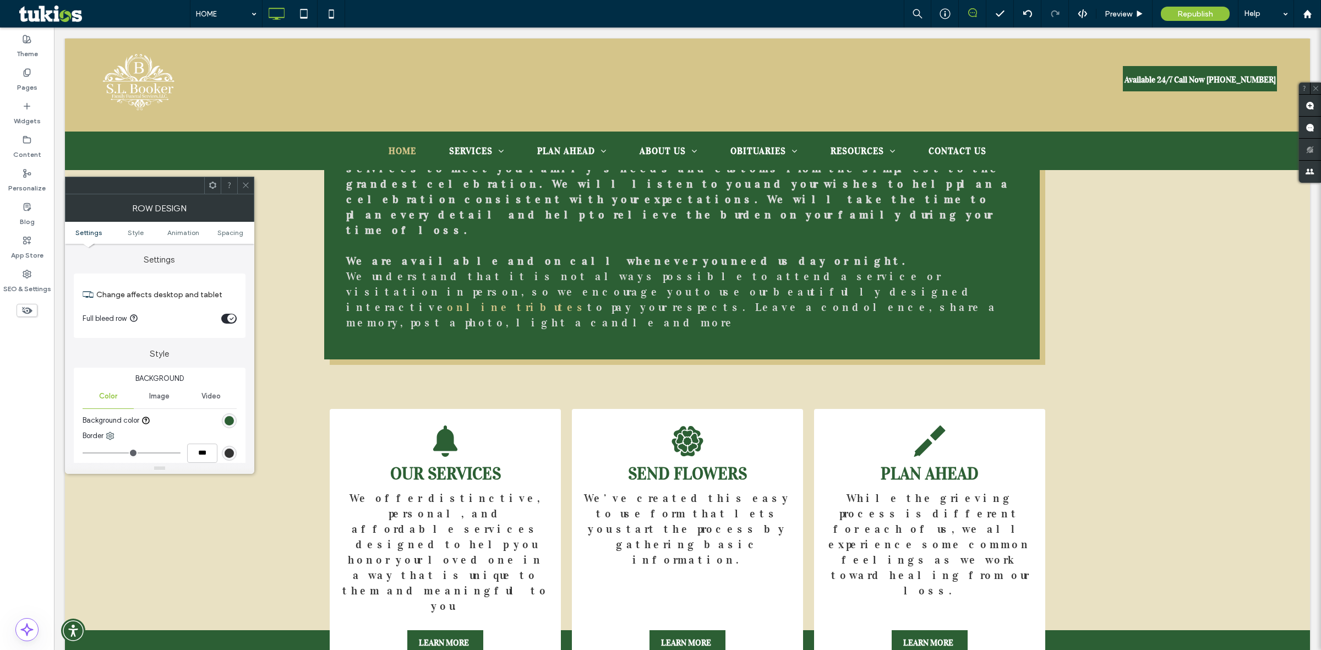
scroll to position [1903, 0]
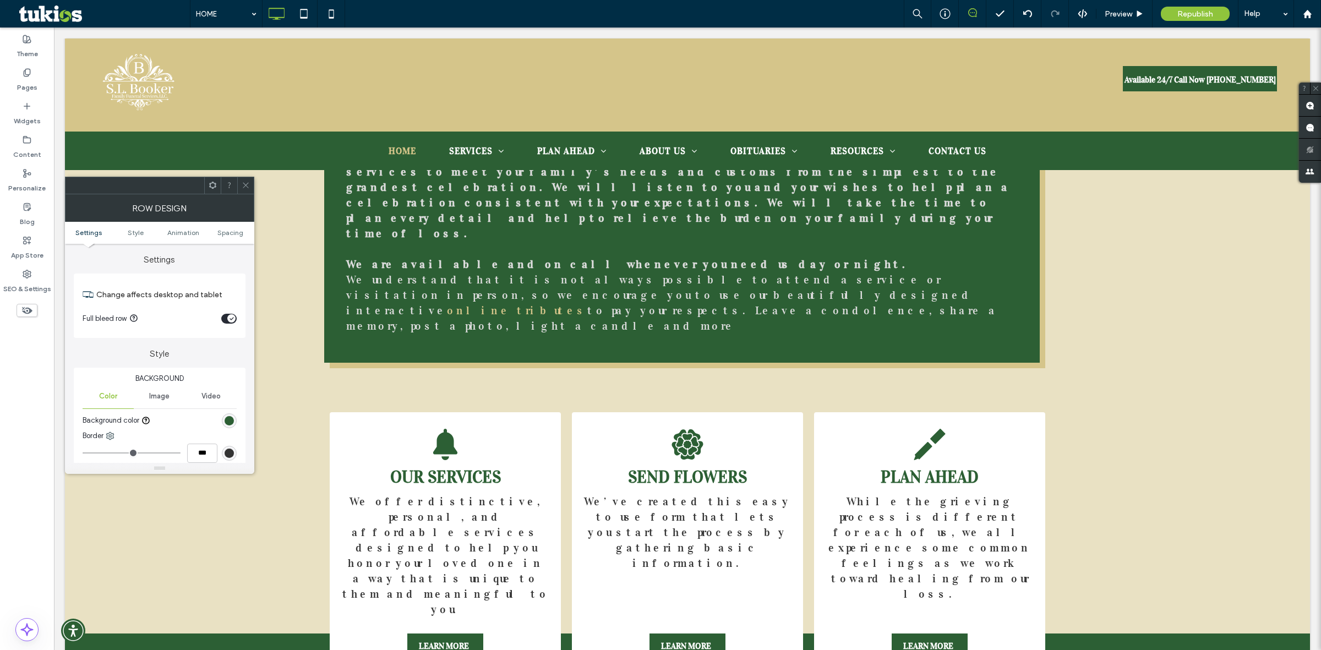
click at [246, 185] on use at bounding box center [246, 186] width 6 height 6
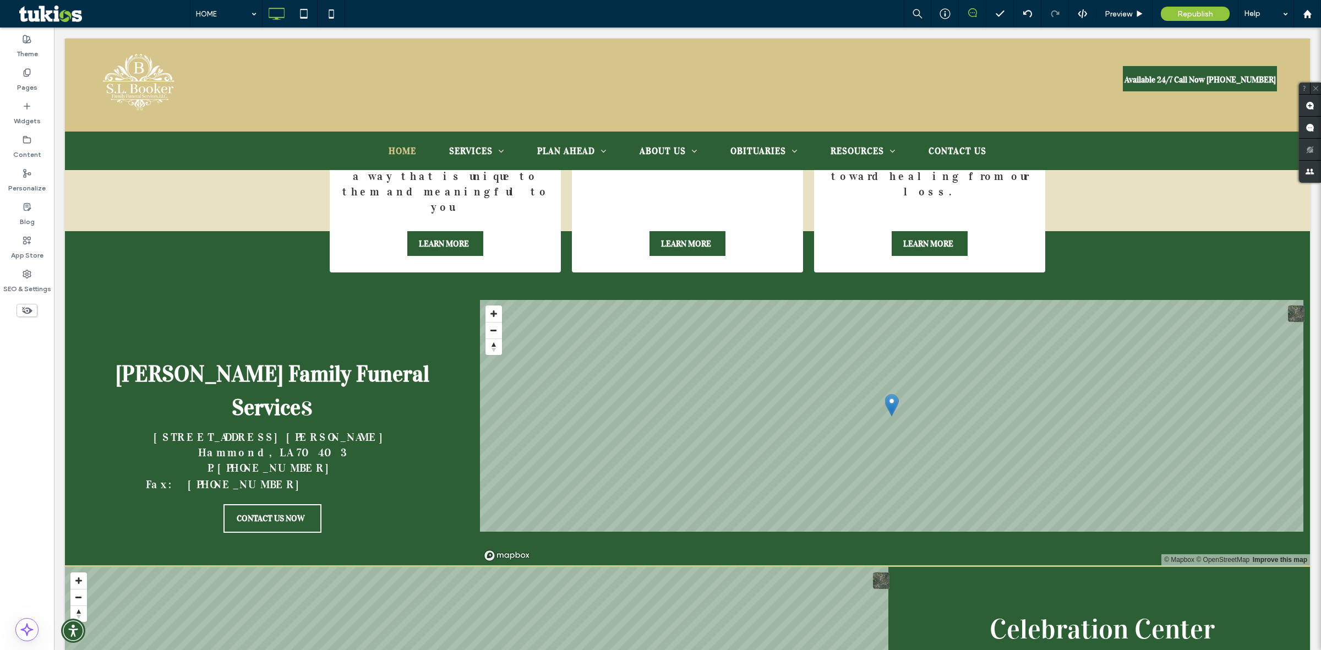
scroll to position [2302, 0]
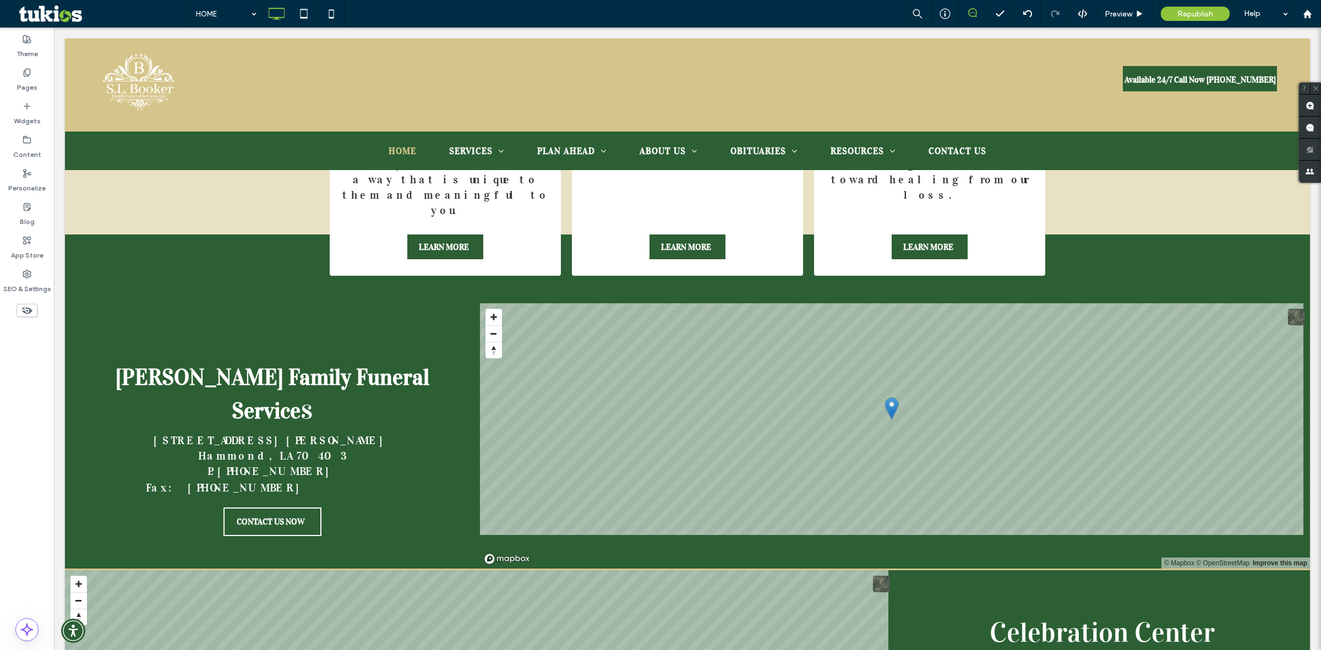
drag, startPoint x: 683, startPoint y: 391, endPoint x: 735, endPoint y: 429, distance: 64.6
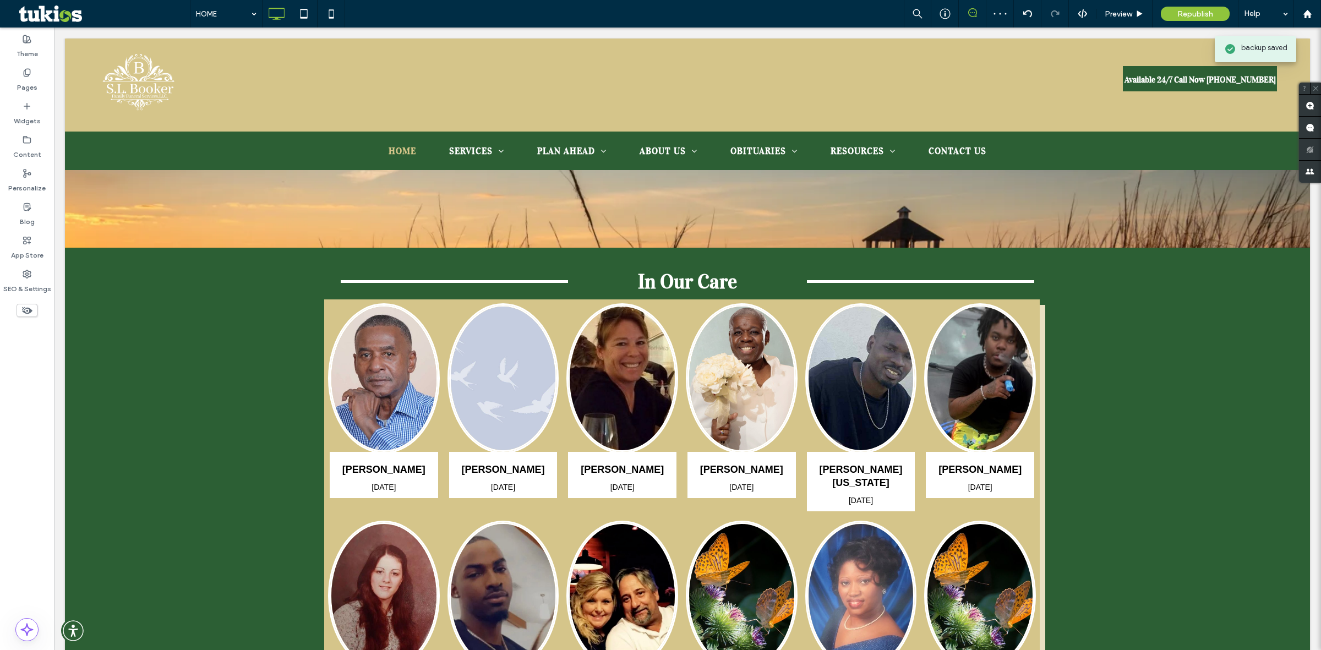
scroll to position [0, 0]
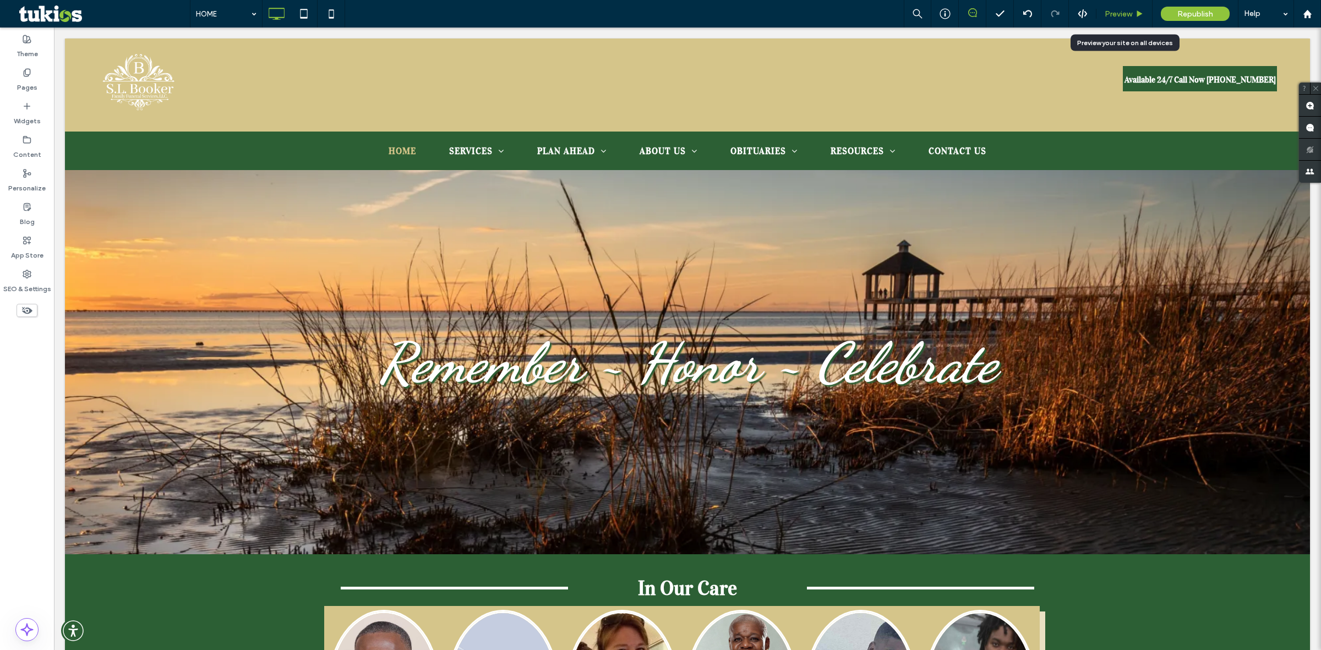
click at [1124, 12] on span "Preview" at bounding box center [1119, 13] width 28 height 9
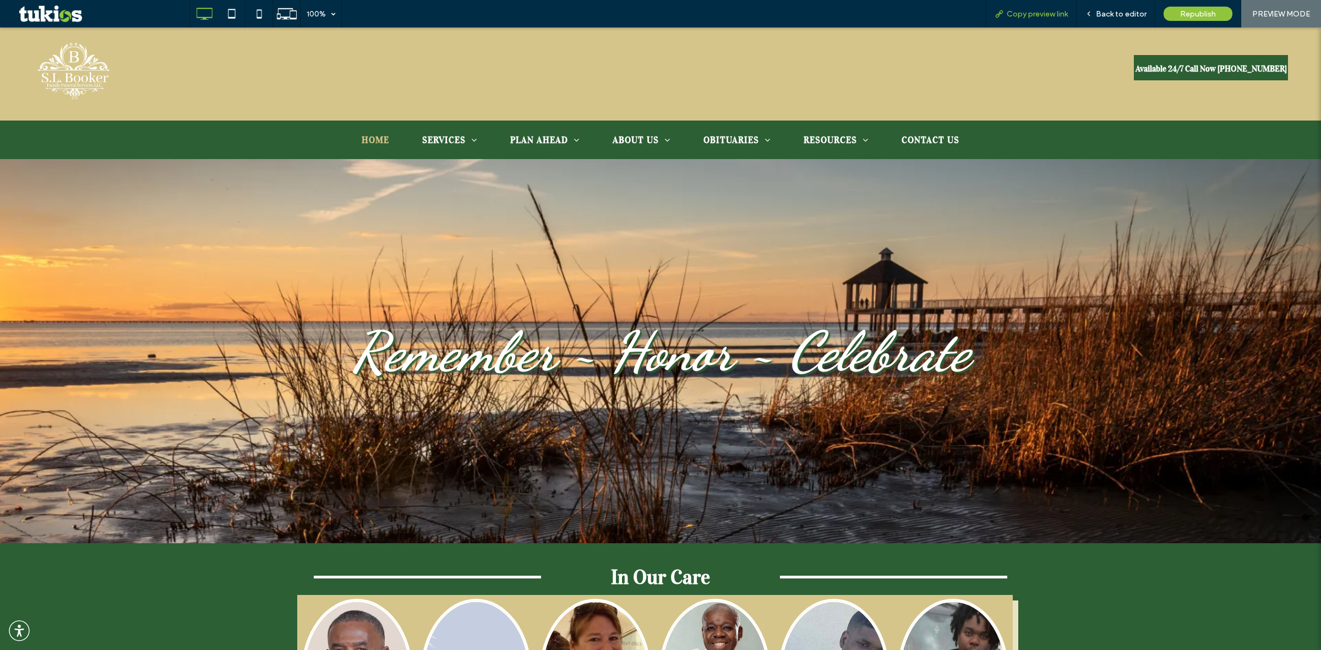
click at [1024, 15] on span "Copy preview link" at bounding box center [1037, 13] width 61 height 9
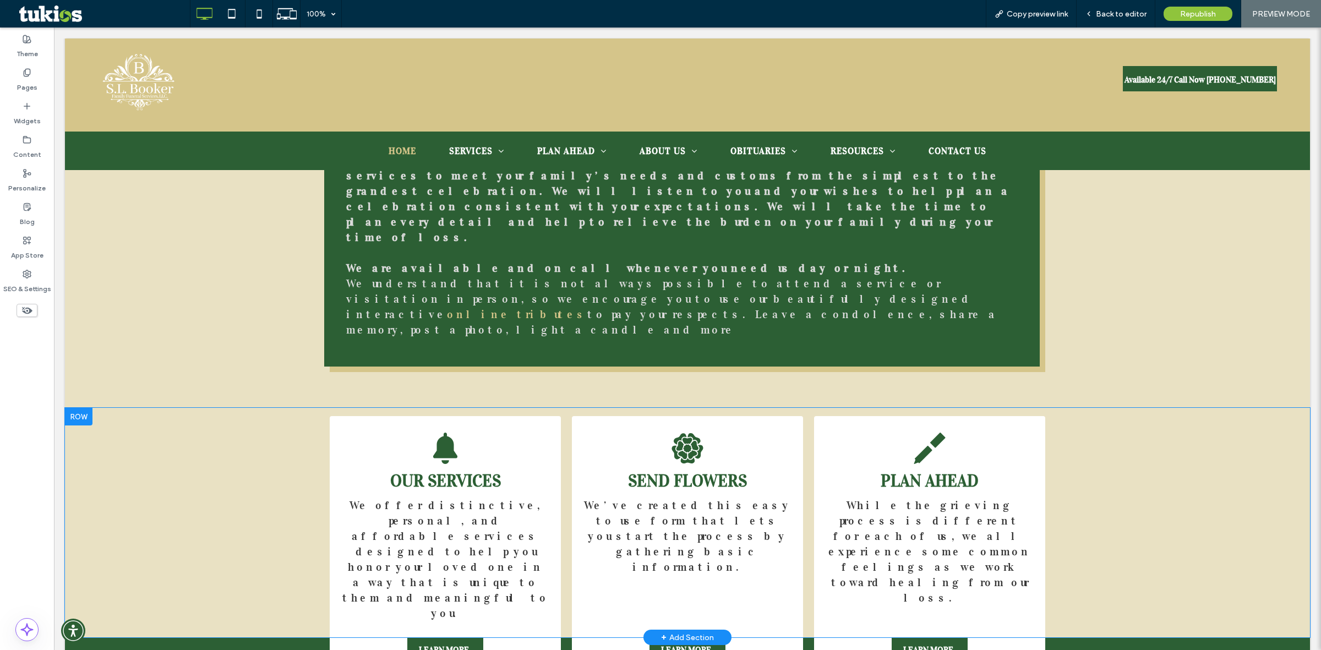
scroll to position [1762, 0]
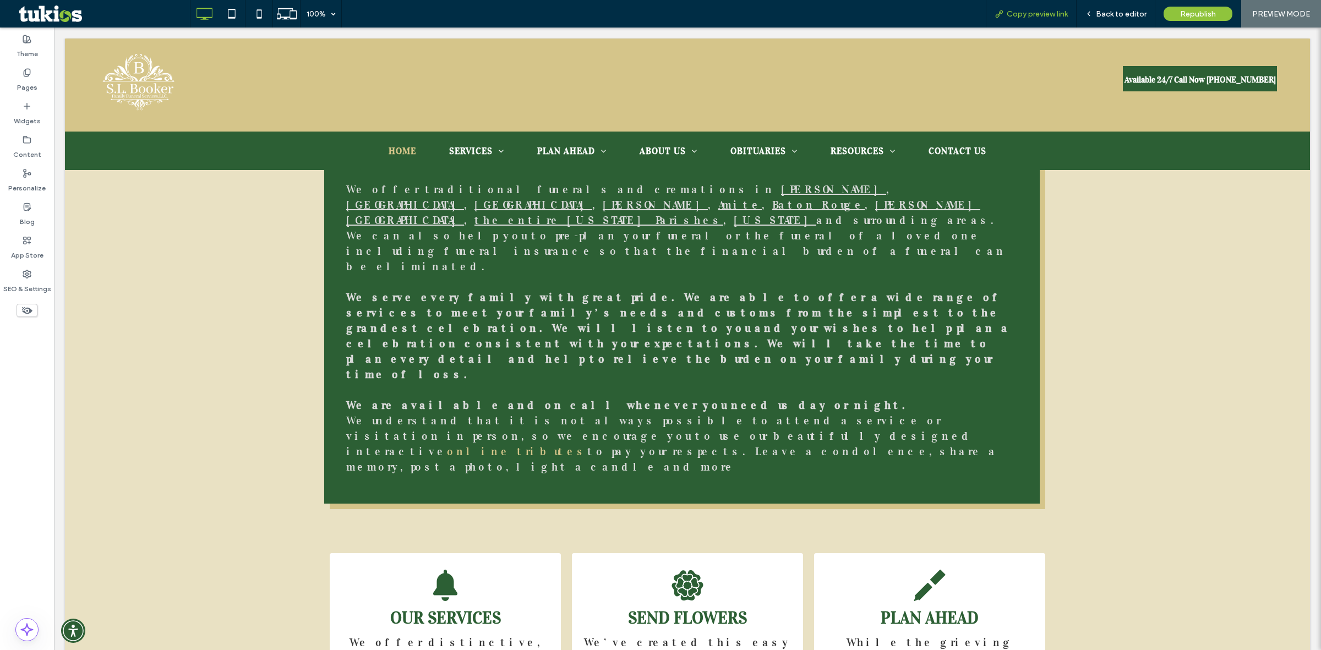
click at [1036, 19] on div "Copy preview link" at bounding box center [1031, 14] width 91 height 28
click at [1025, 18] on span "Copy preview link" at bounding box center [1037, 13] width 61 height 9
